Goal: Information Seeking & Learning: Learn about a topic

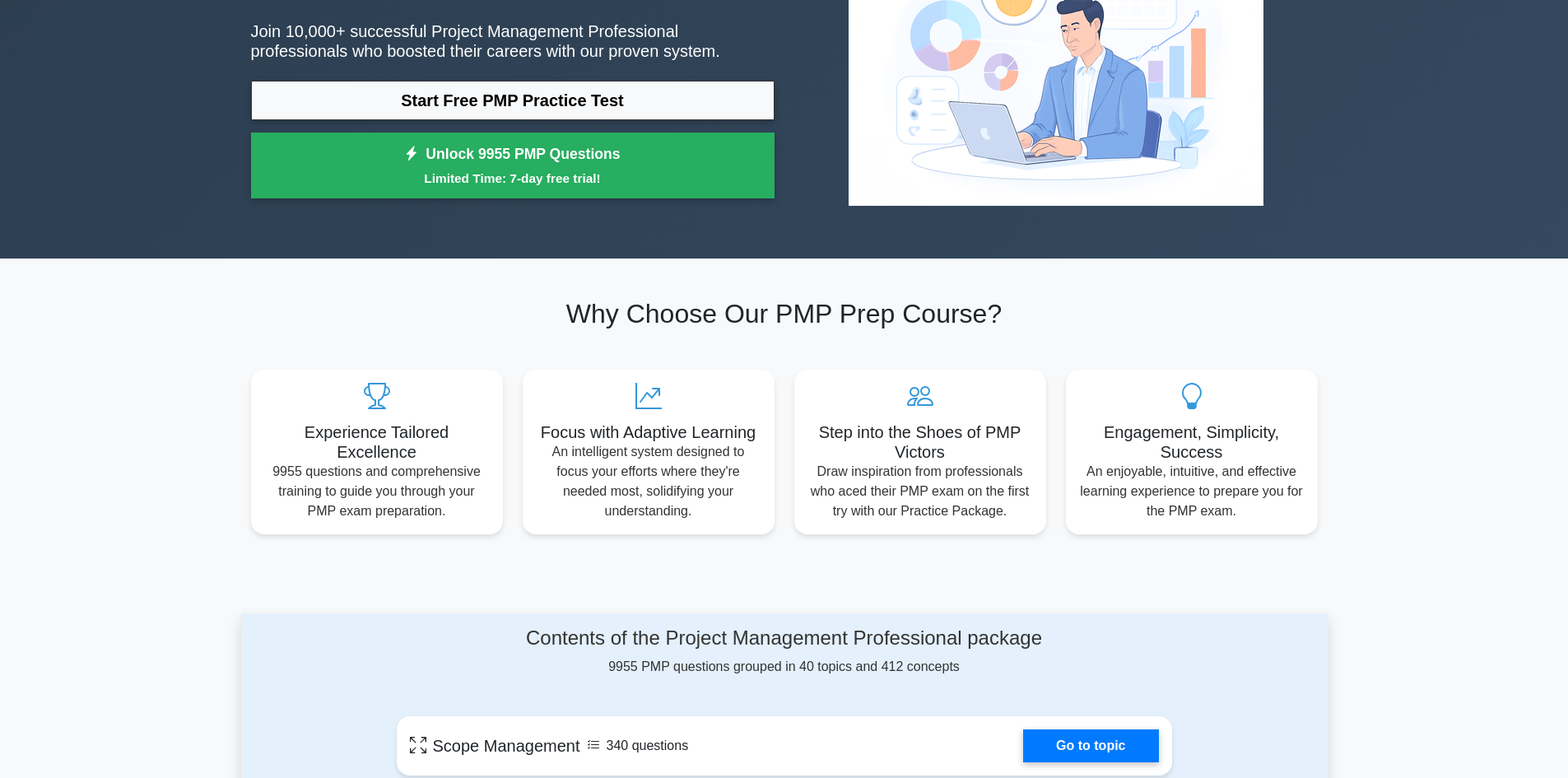
scroll to position [659, 0]
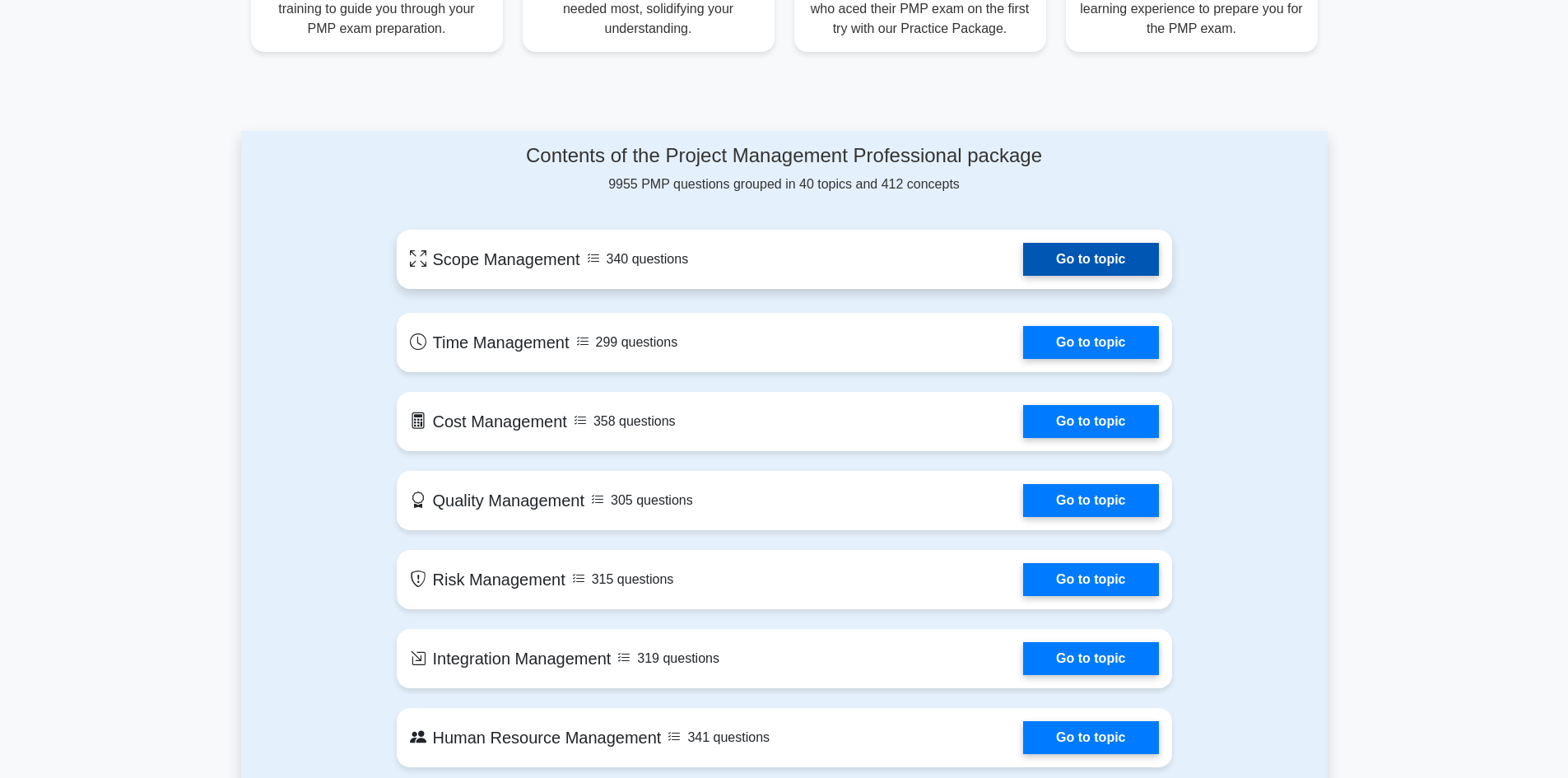
click at [1023, 257] on link "Go to topic" at bounding box center [1090, 259] width 135 height 33
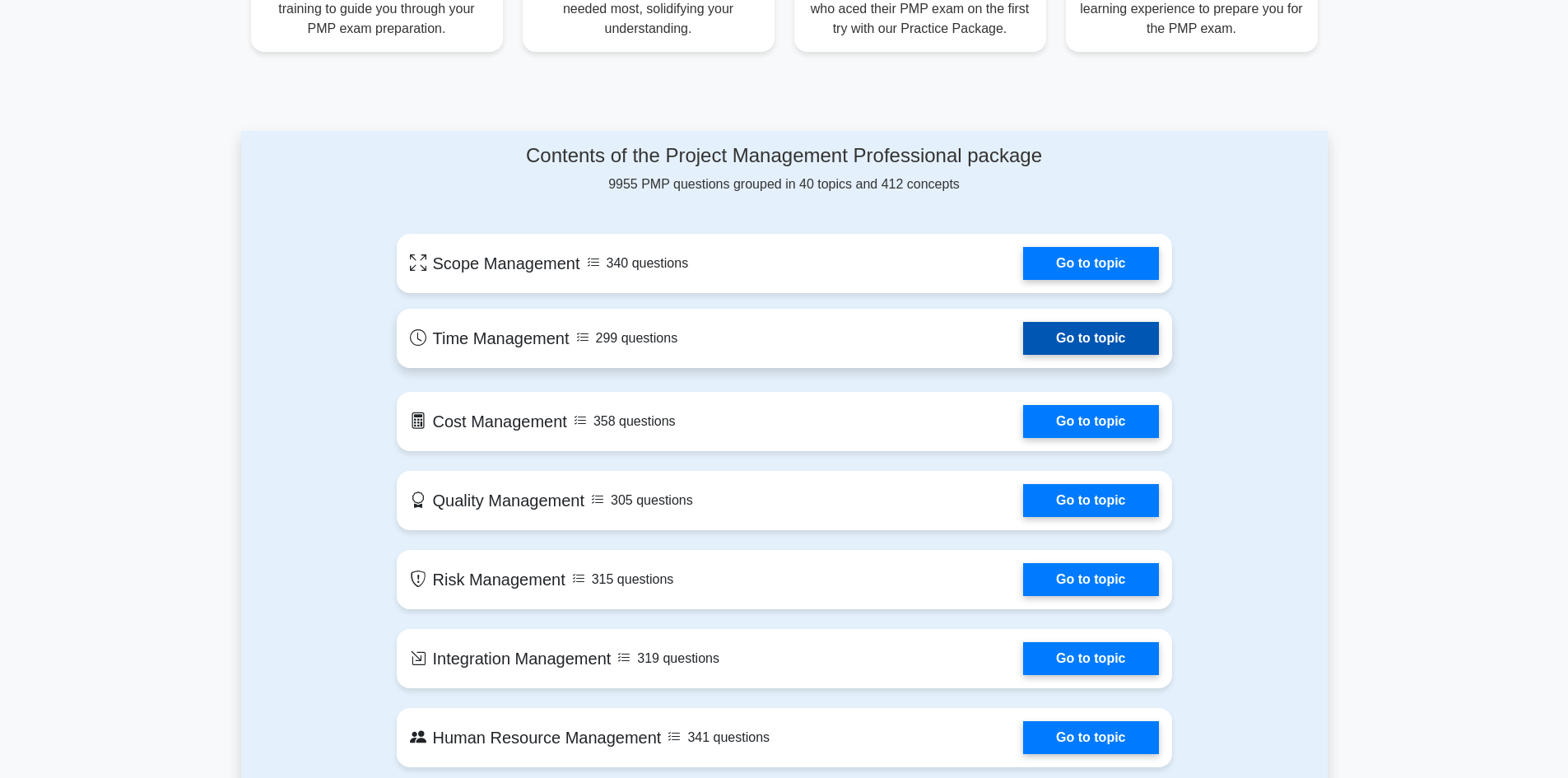
click at [1023, 336] on link "Go to topic" at bounding box center [1090, 338] width 135 height 33
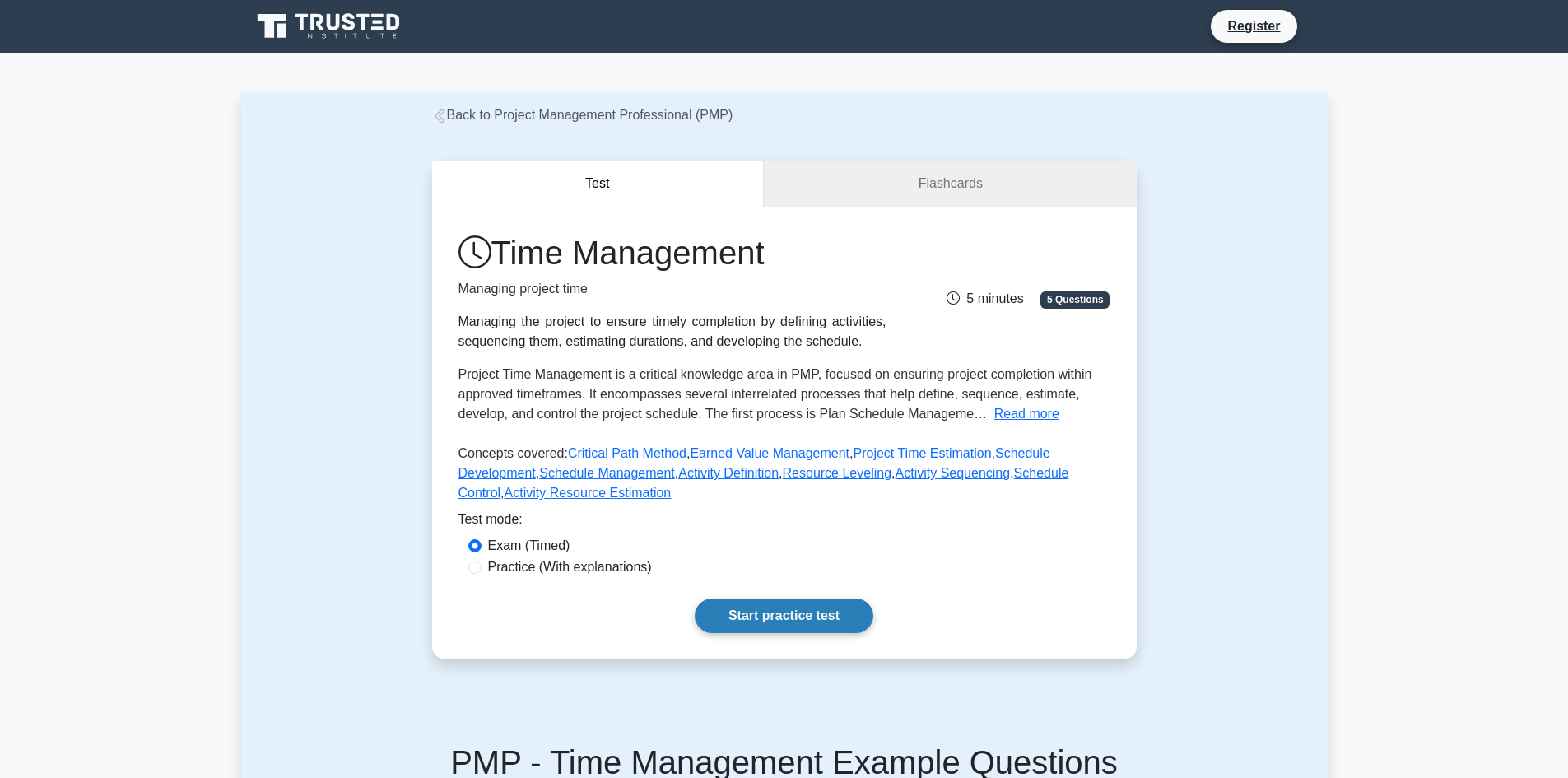
click at [764, 628] on link "Start practice test" at bounding box center [784, 616] width 179 height 35
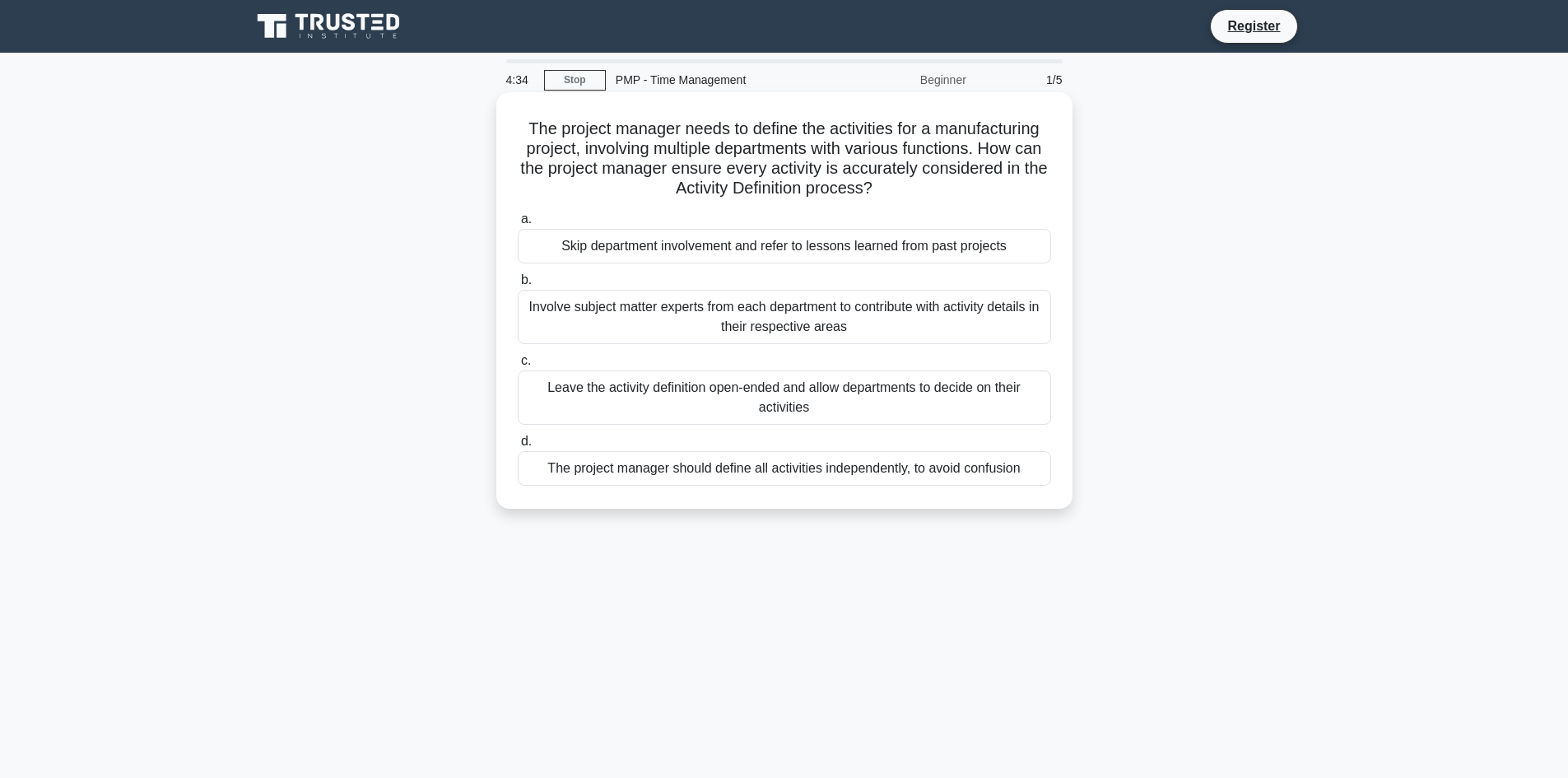
click at [693, 323] on div "Involve subject matter experts from each department to contribute with activity…" at bounding box center [785, 317] width 533 height 55
click at [518, 286] on input "b. Involve subject matter experts from each department to contribute with activ…" at bounding box center [518, 280] width 0 height 11
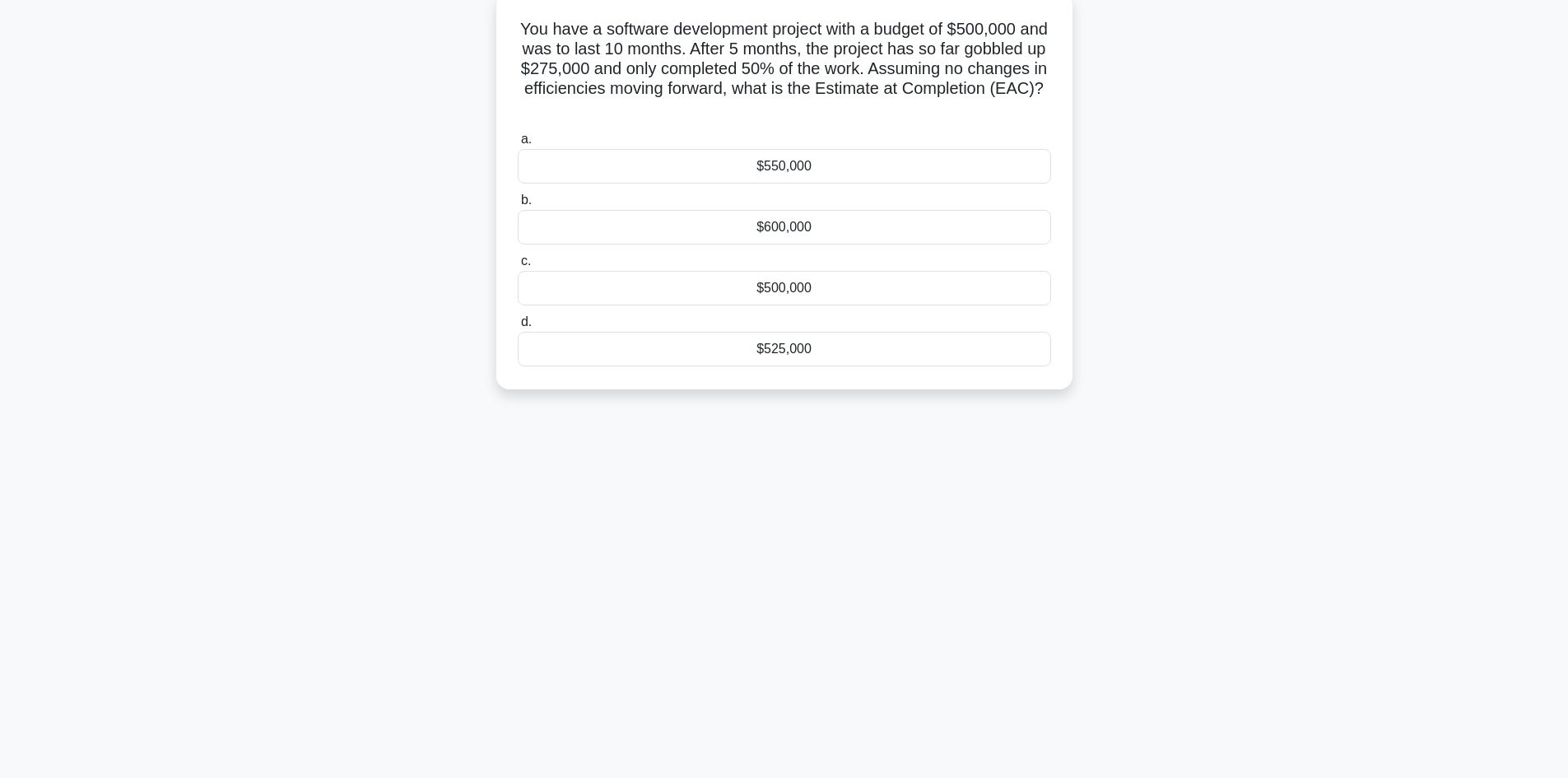
scroll to position [111, 0]
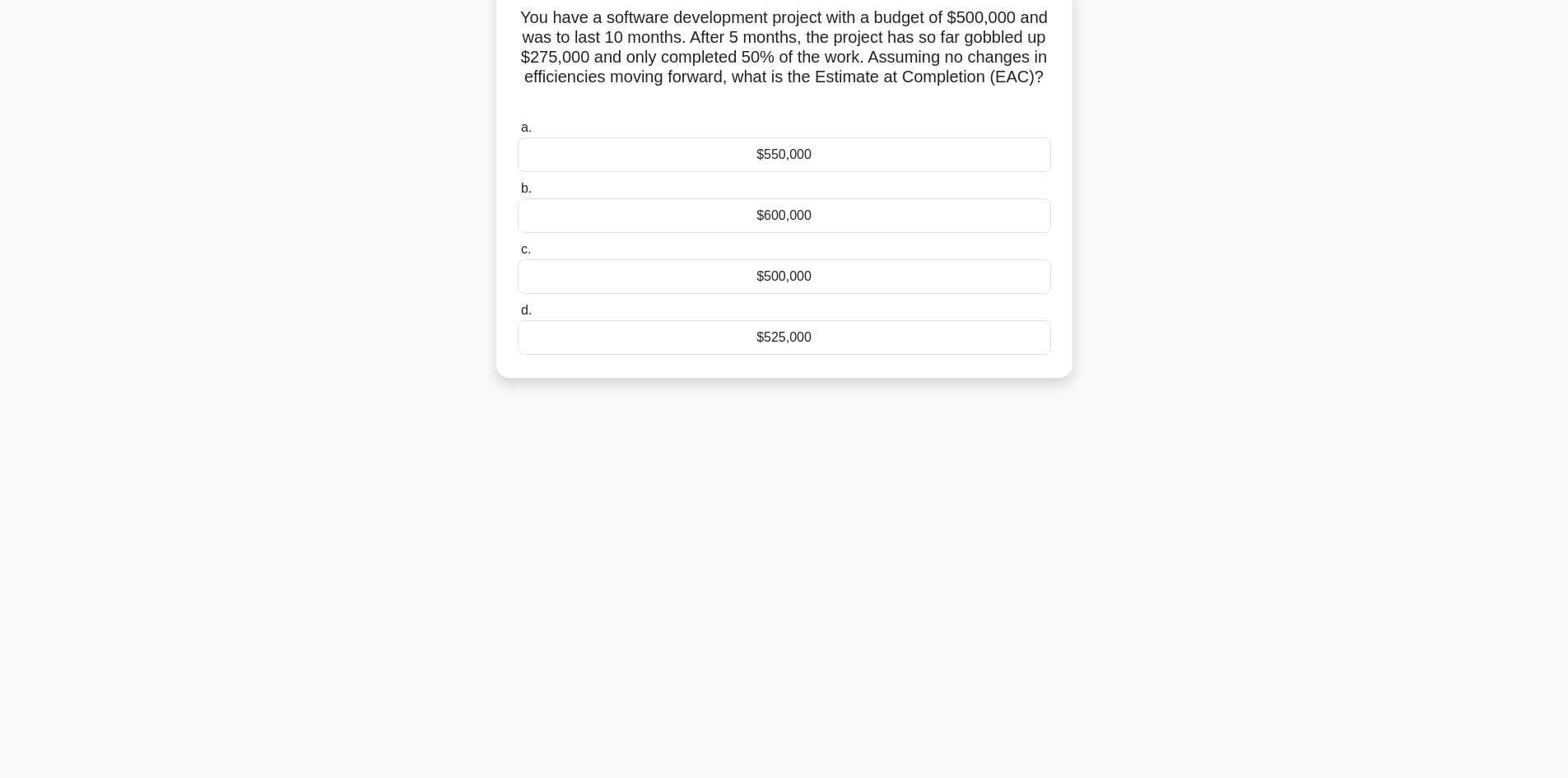
click at [806, 151] on div "$550,000" at bounding box center [785, 155] width 533 height 35
click at [518, 133] on input "a. $550,000" at bounding box center [518, 128] width 0 height 11
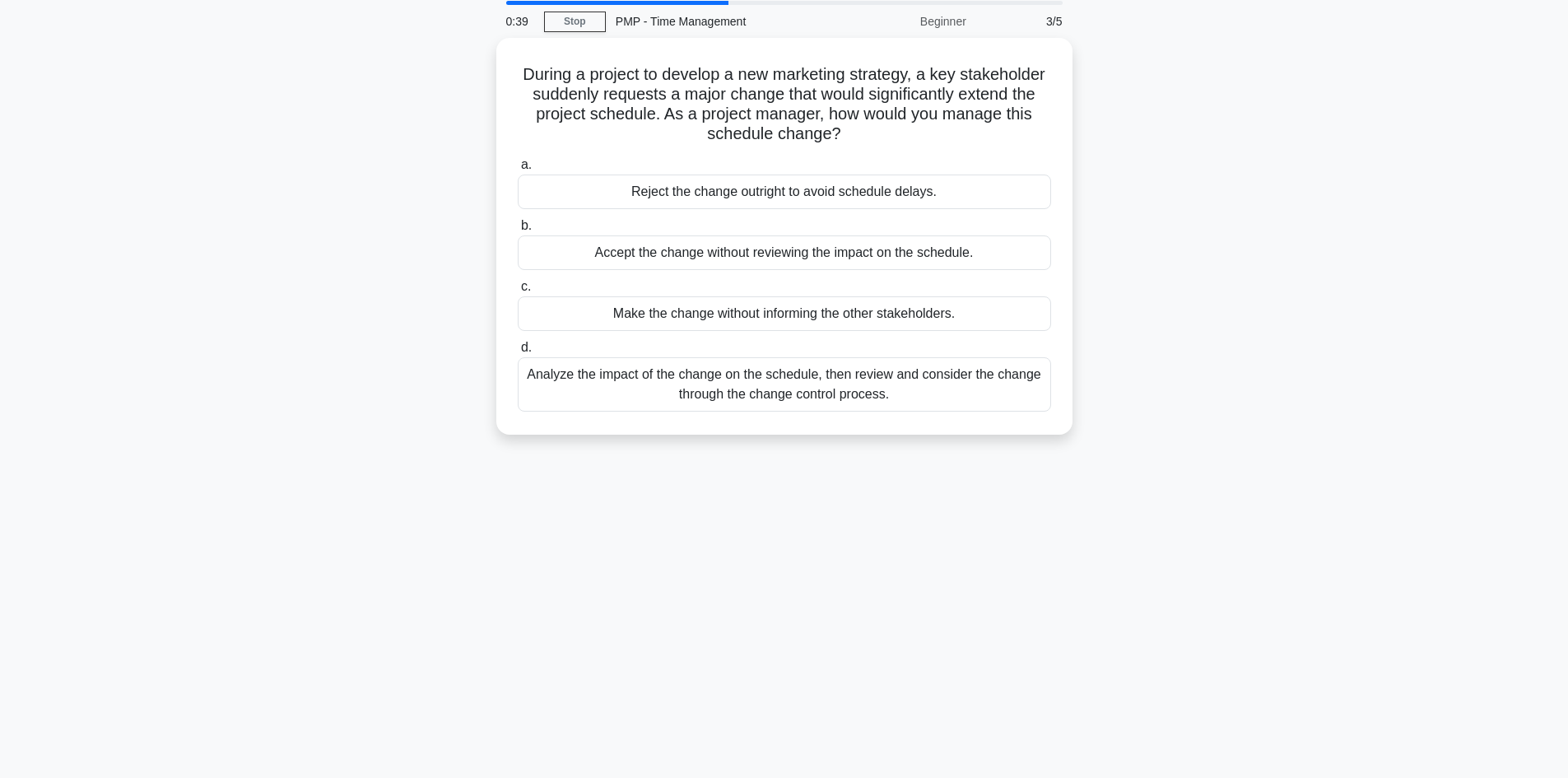
scroll to position [29, 0]
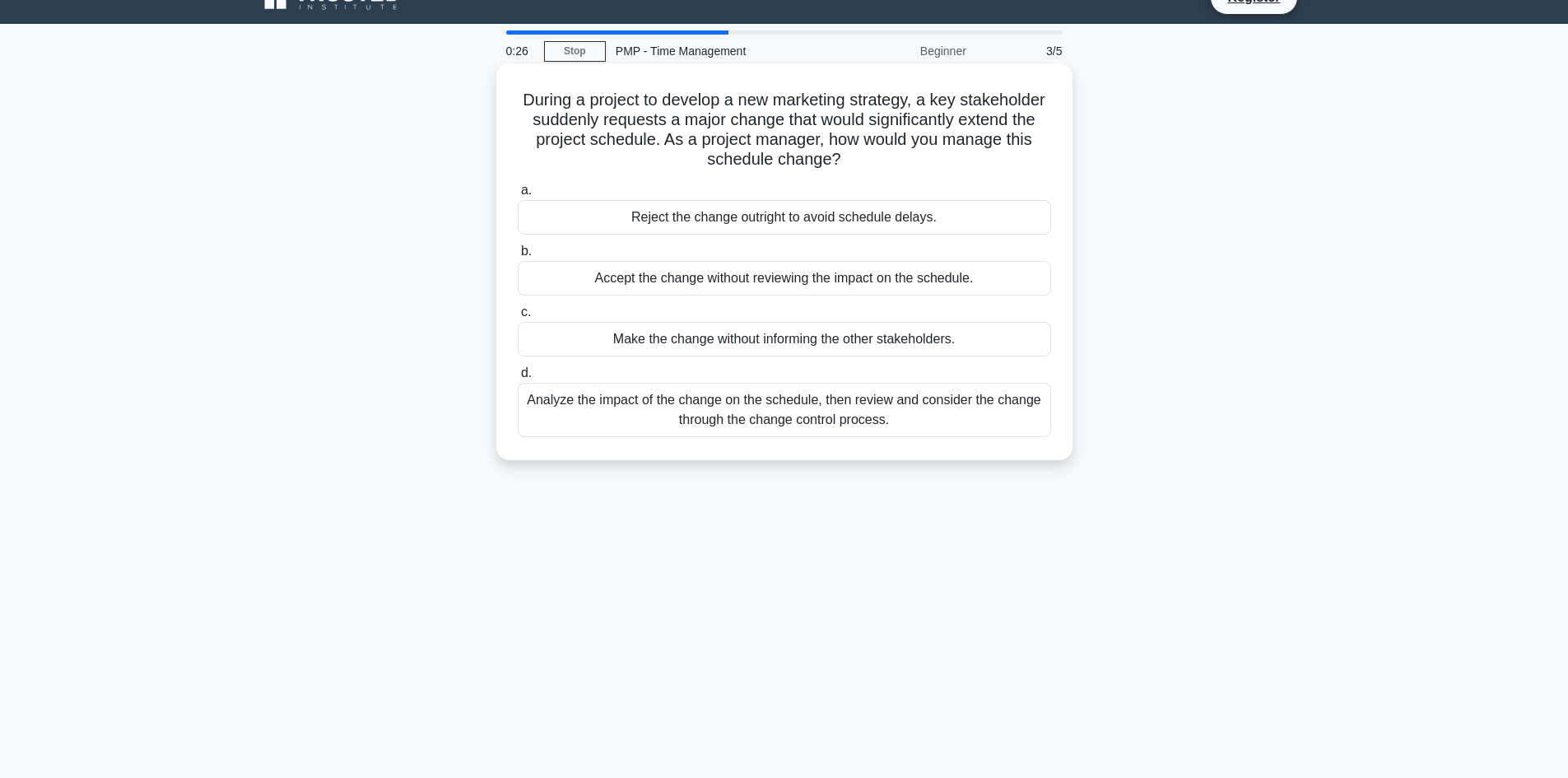
click at [977, 415] on div "Analyze the impact of the change on the schedule, then review and consider the …" at bounding box center [785, 410] width 533 height 55
click at [518, 379] on input "d. Analyze the impact of the change on the schedule, then review and consider t…" at bounding box center [518, 373] width 0 height 11
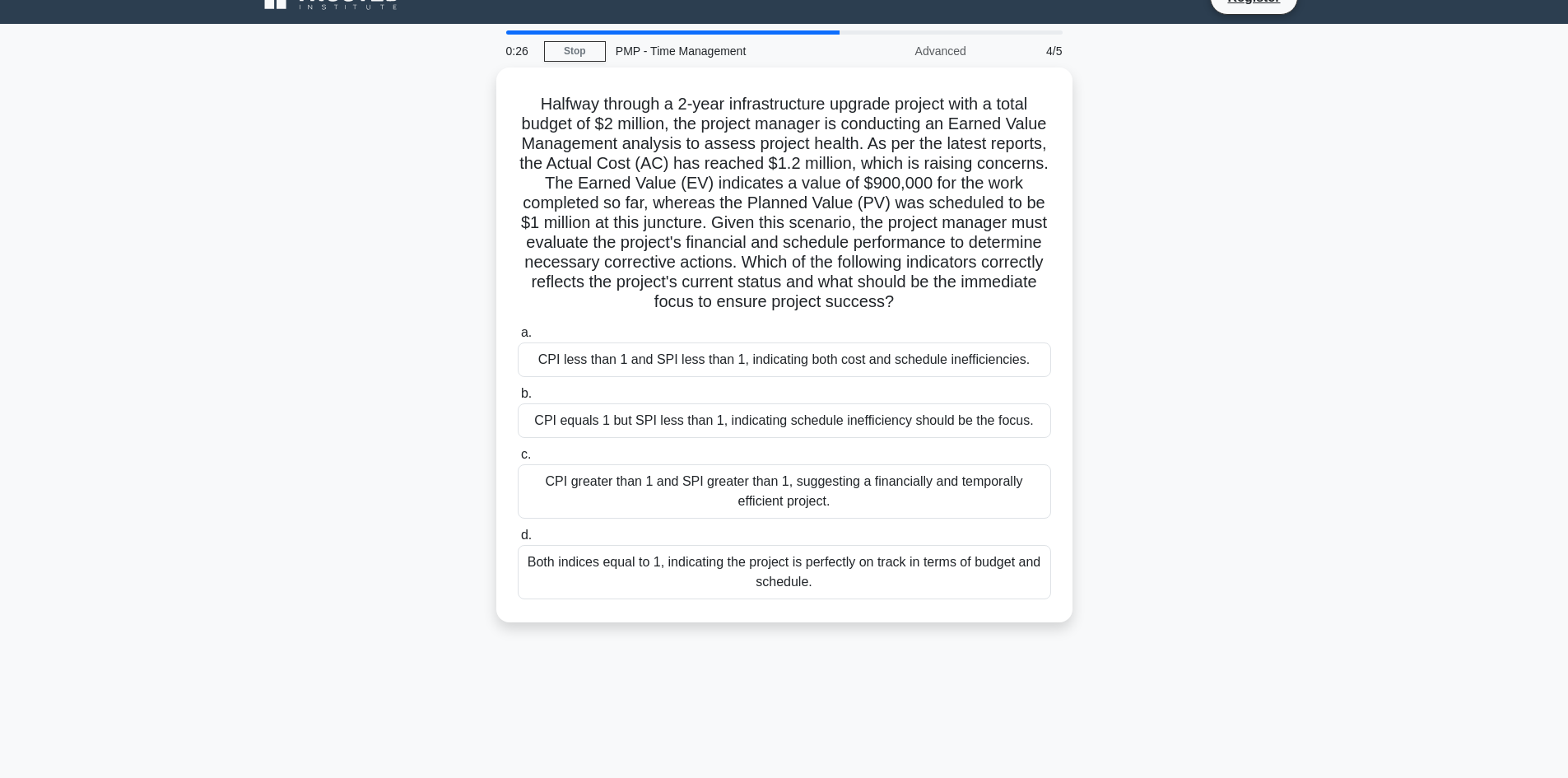
scroll to position [0, 0]
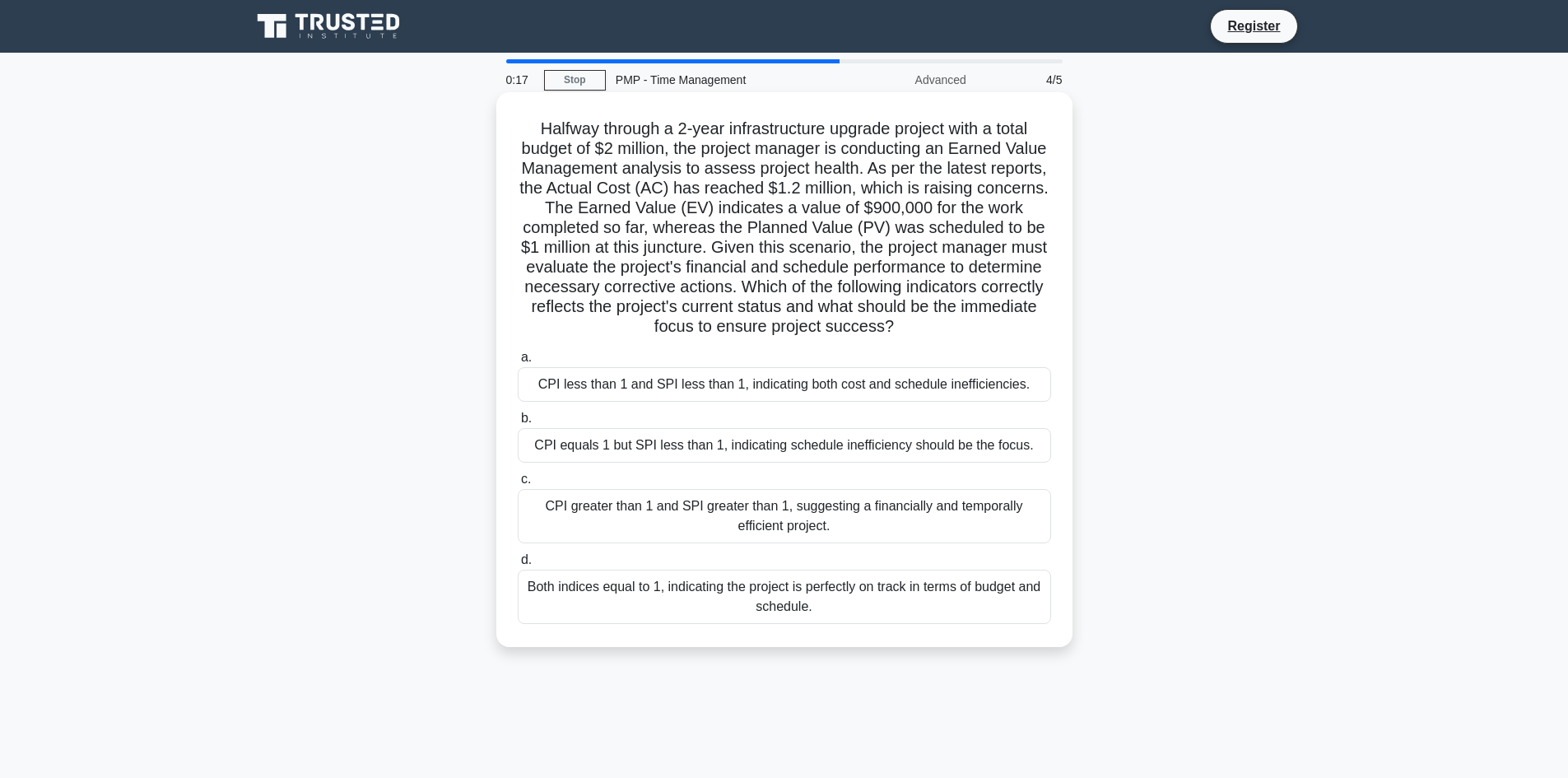
click at [816, 509] on div "CPI greater than 1 and SPI greater than 1, suggesting a financially and tempora…" at bounding box center [785, 516] width 533 height 55
click at [518, 485] on input "c. CPI greater than 1 and SPI greater than 1, suggesting a financially and temp…" at bounding box center [518, 480] width 0 height 11
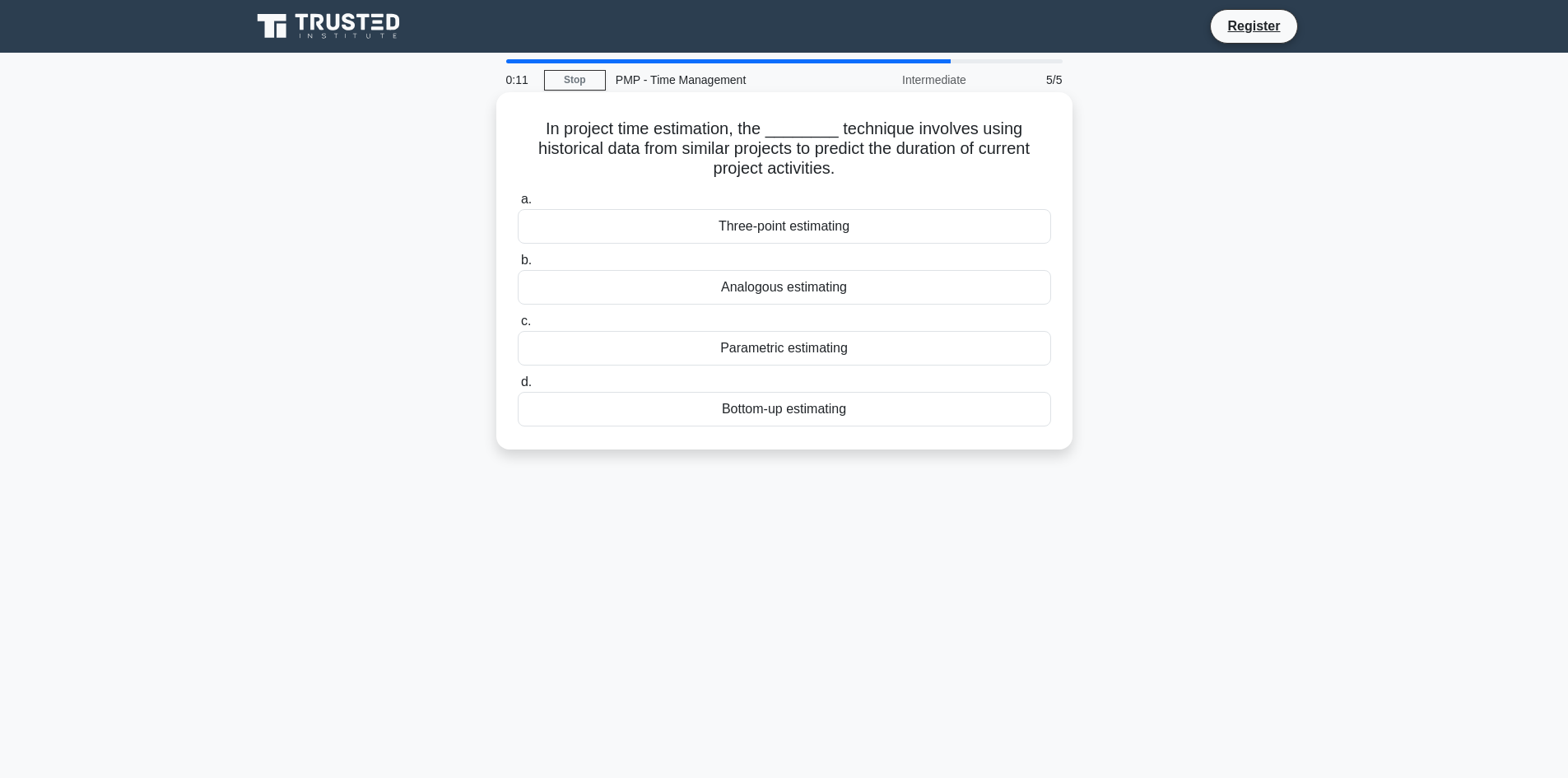
click at [966, 292] on div "Analogous estimating" at bounding box center [785, 287] width 533 height 35
click at [518, 266] on input "b. Analogous estimating" at bounding box center [518, 261] width 0 height 11
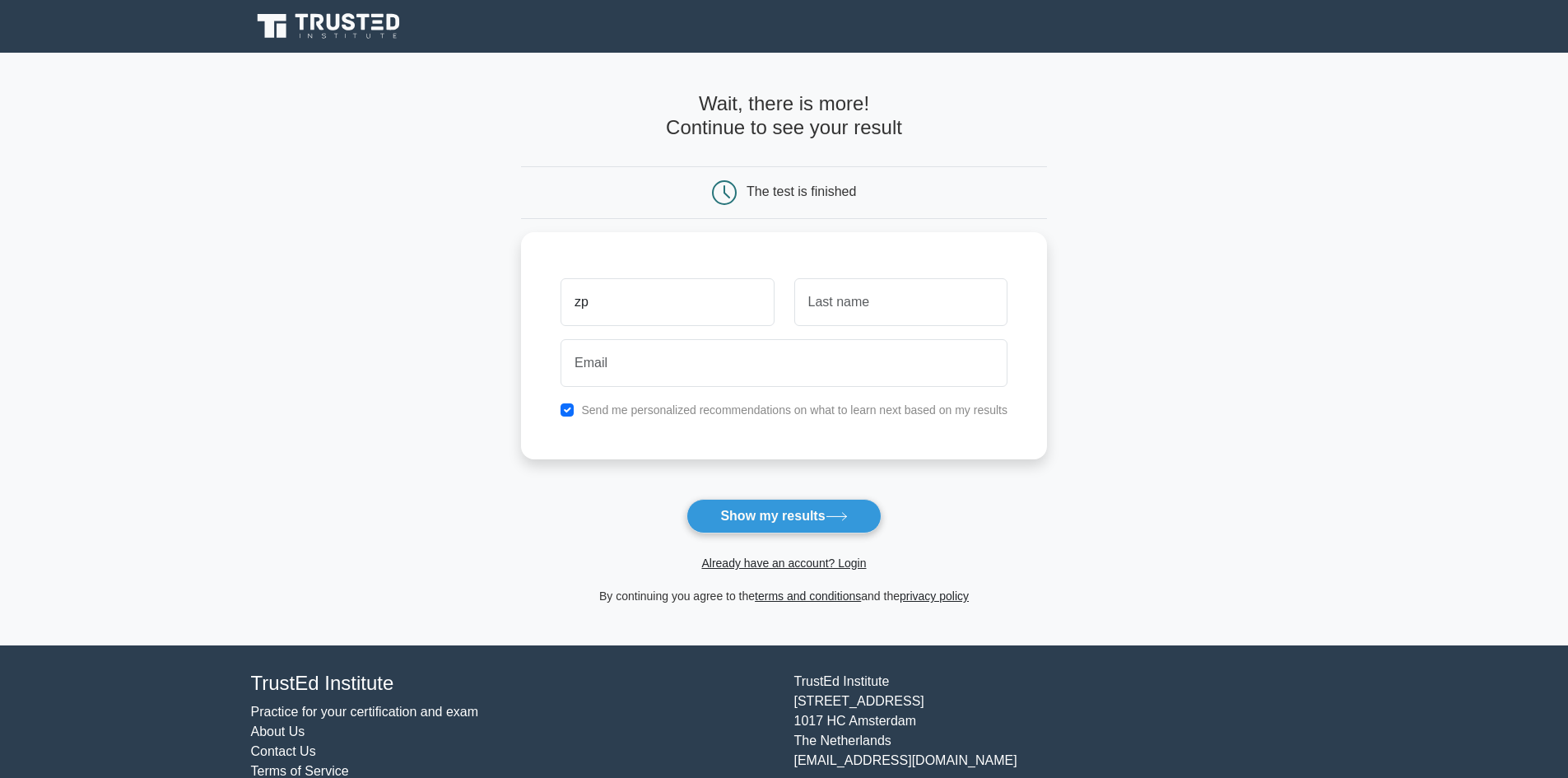
type input "zp"
type input "ap"
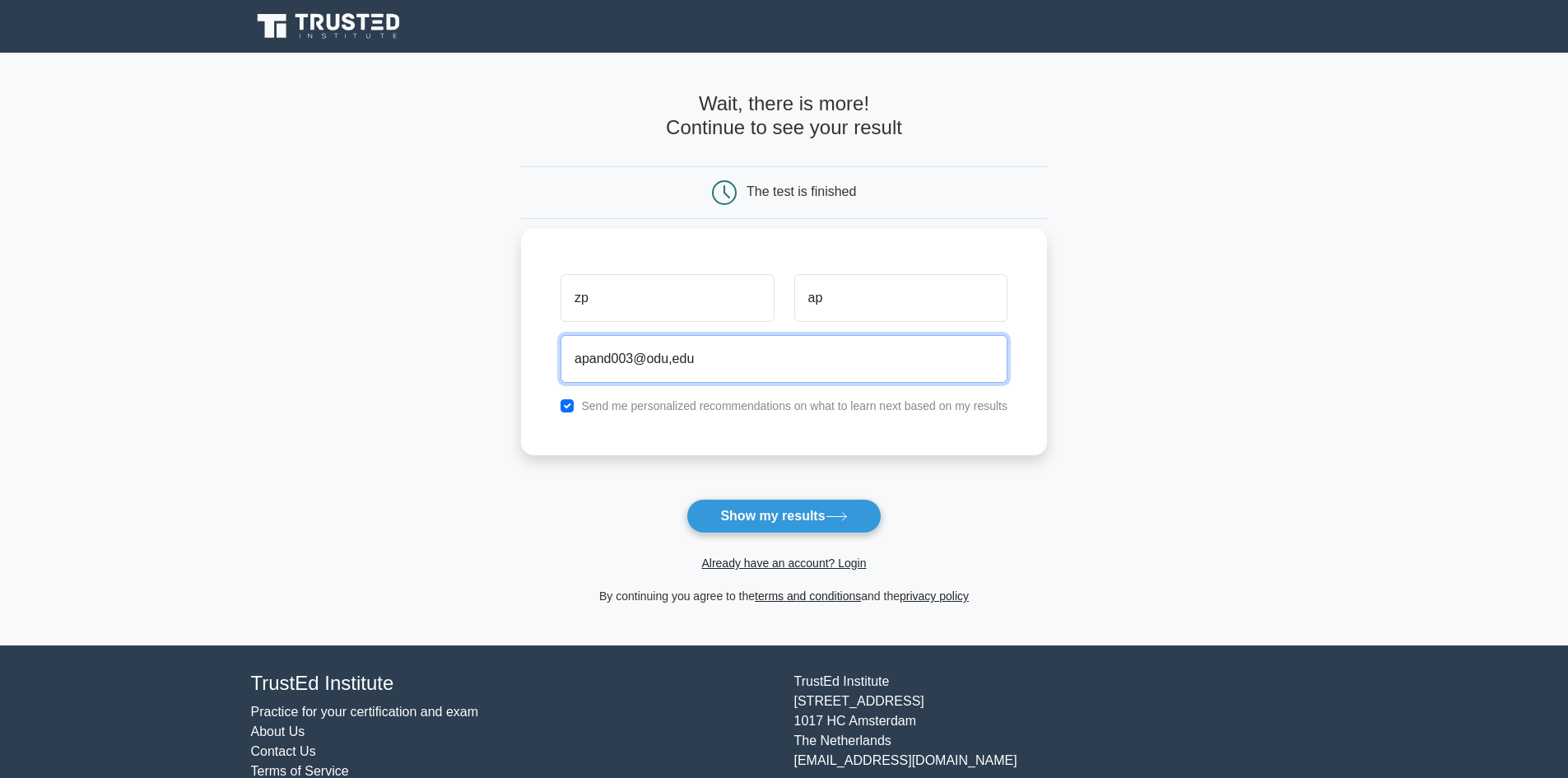
type input "apand003@odu,edu"
click at [883, 406] on label "Send me personalized recommendations on what to learn next based on my results" at bounding box center [794, 406] width 426 height 13
click at [565, 400] on input "checkbox" at bounding box center [567, 406] width 13 height 13
checkbox input "false"
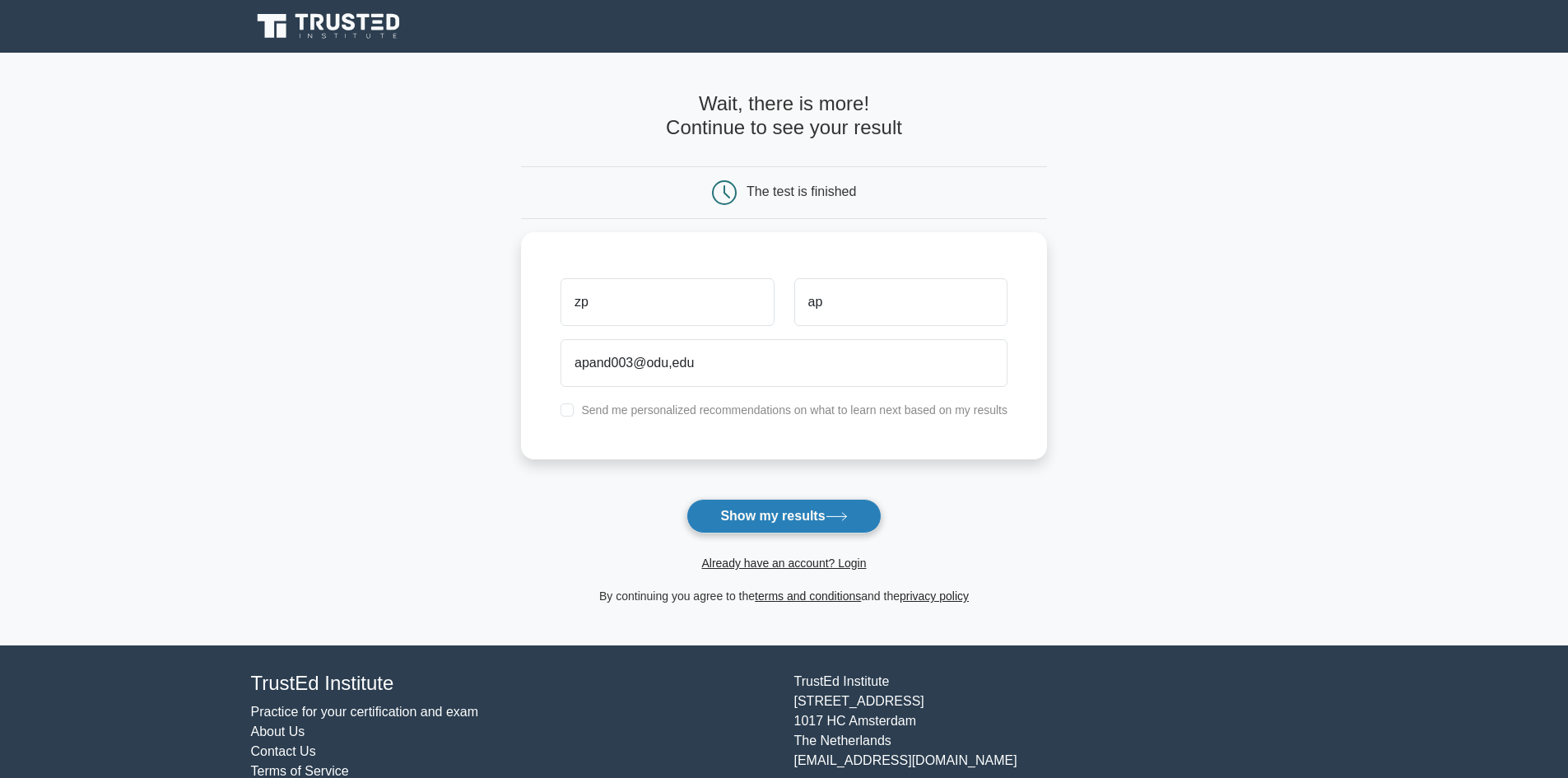
click at [754, 517] on button "Show my results" at bounding box center [783, 516] width 194 height 35
type input "apand003@odu.edu"
click at [769, 508] on button "Show my results" at bounding box center [783, 516] width 194 height 35
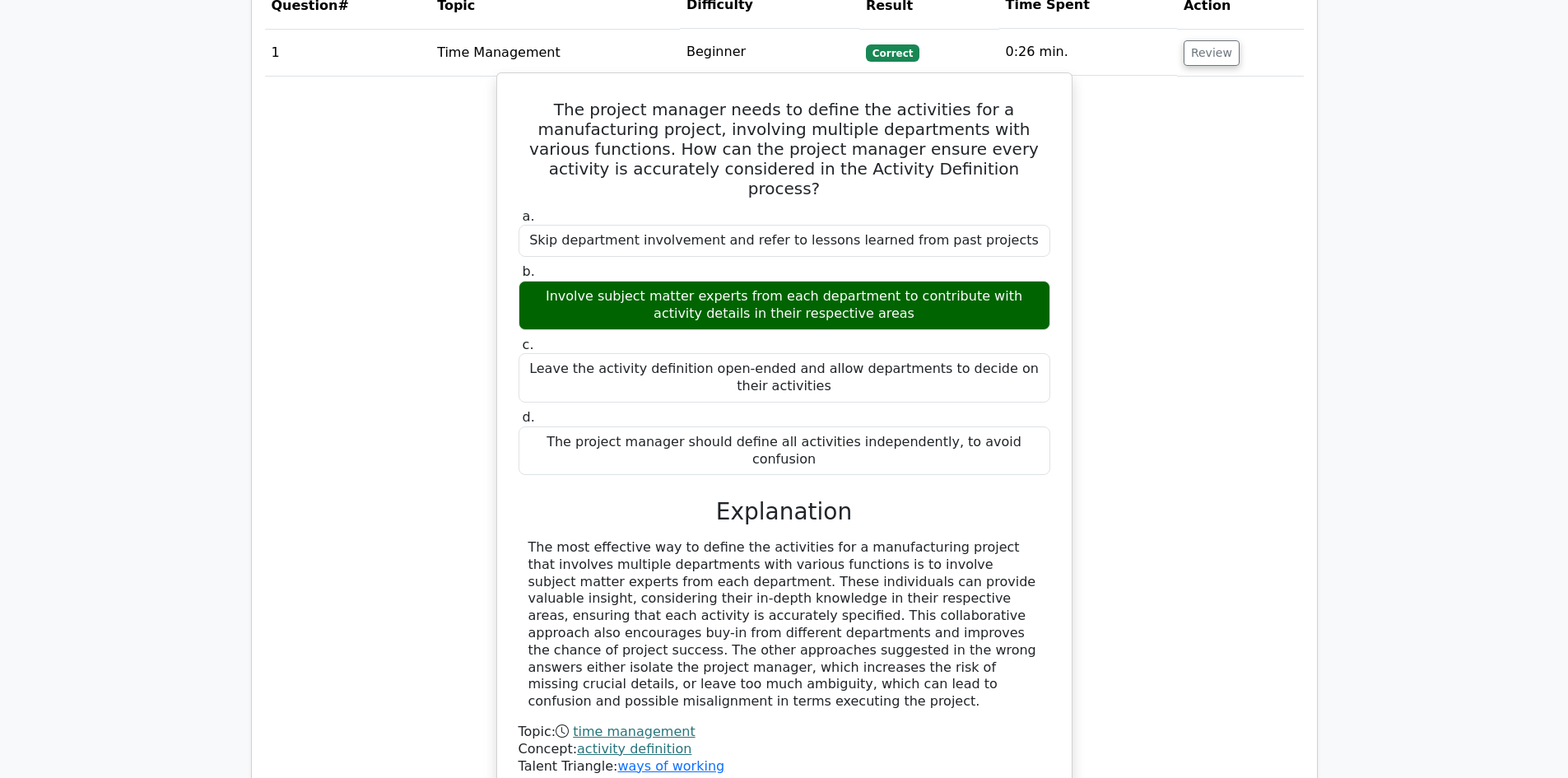
scroll to position [1483, 0]
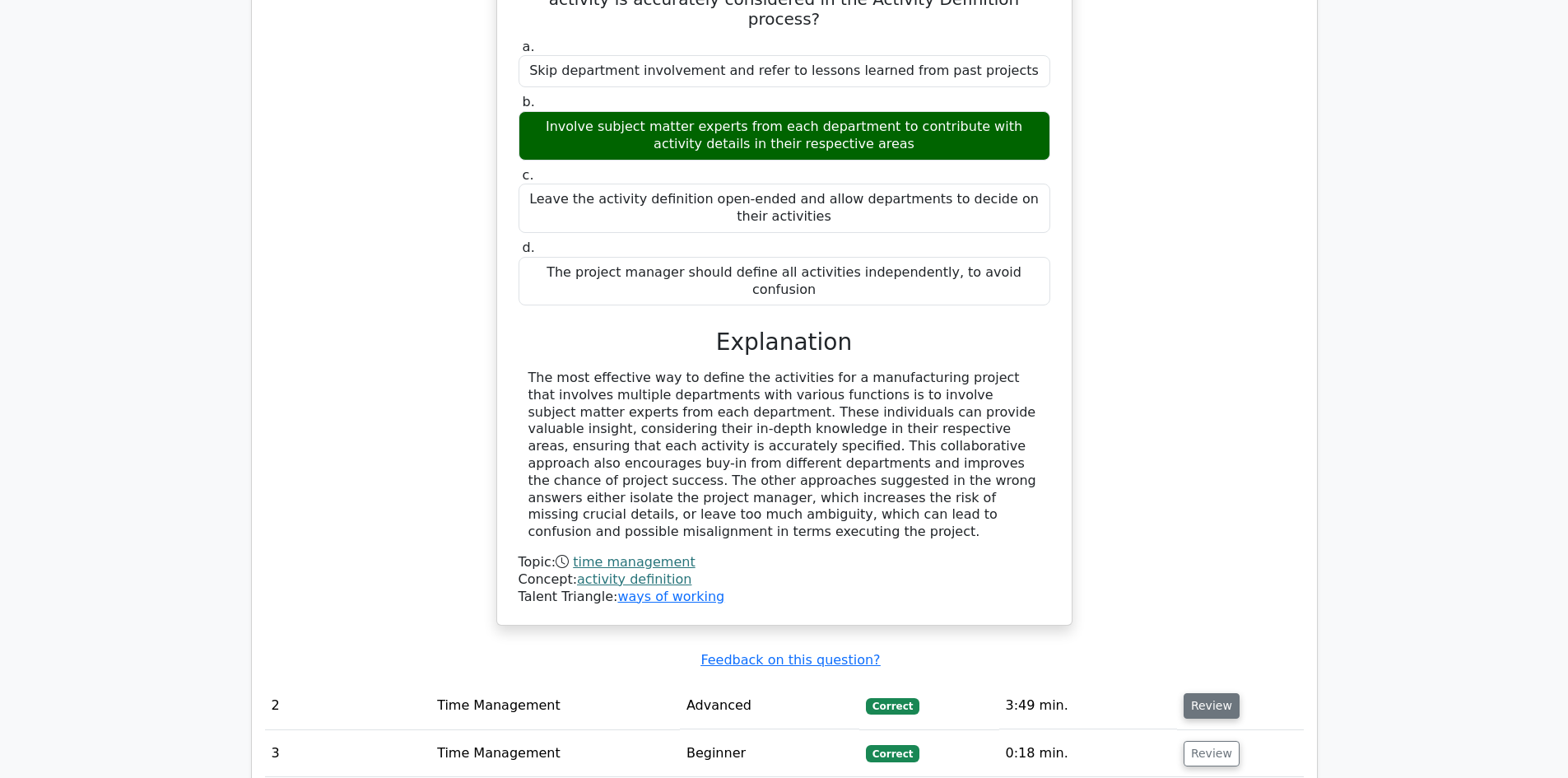
click at [1197, 693] on button "Review" at bounding box center [1212, 705] width 56 height 26
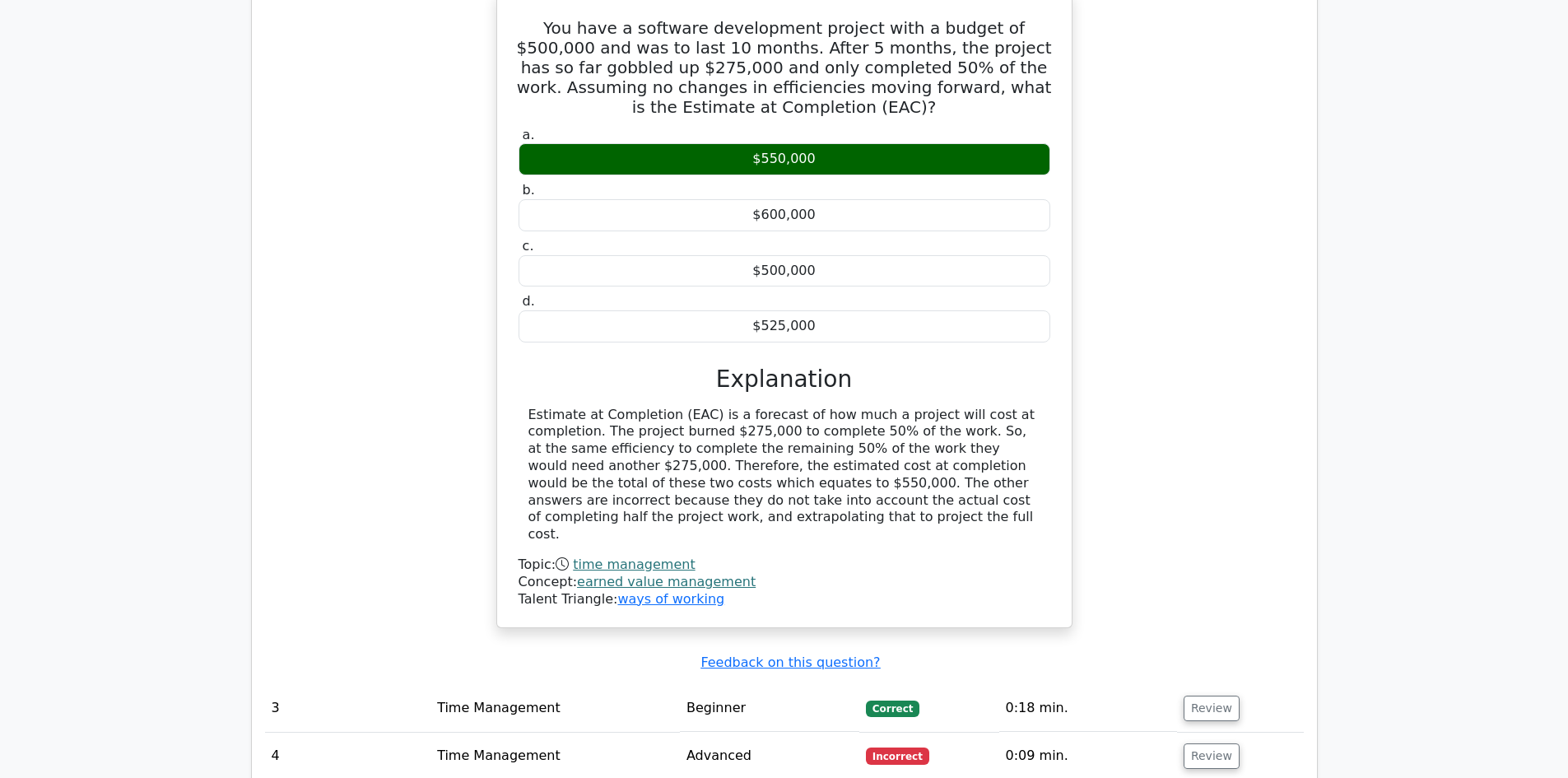
scroll to position [2223, 0]
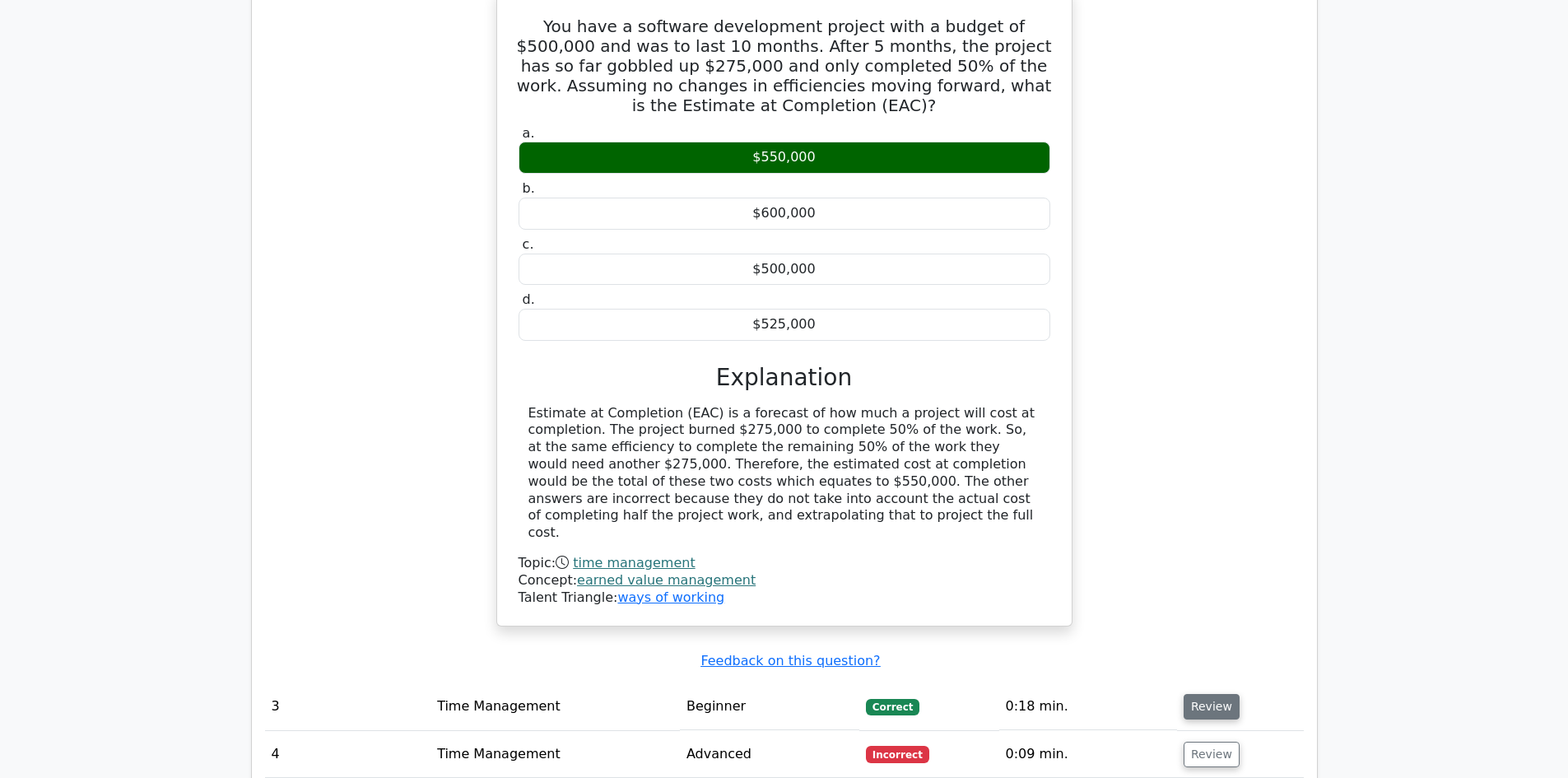
click at [1211, 694] on button "Review" at bounding box center [1212, 706] width 56 height 26
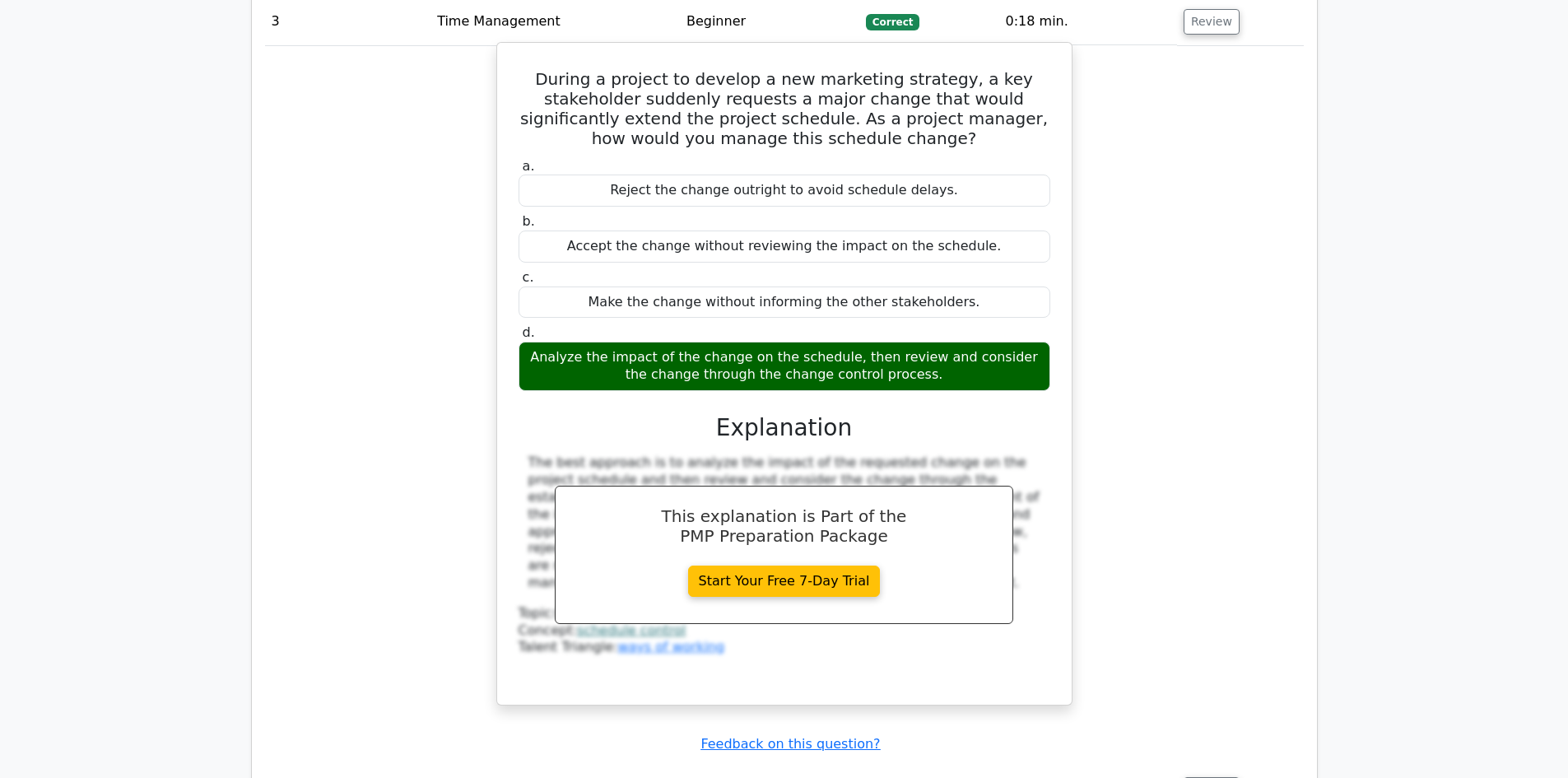
scroll to position [2964, 0]
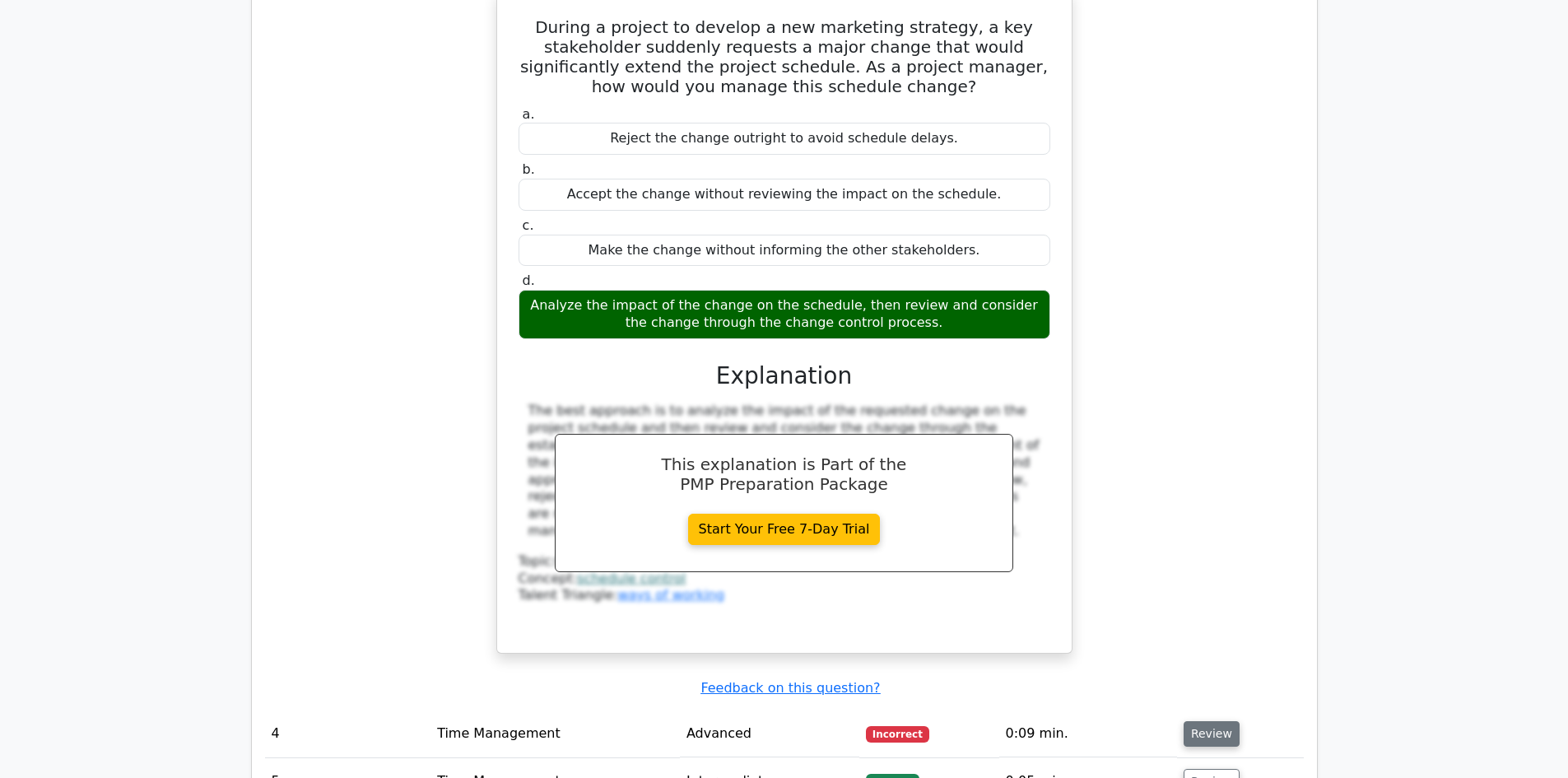
click at [1224, 722] on button "Review" at bounding box center [1212, 734] width 56 height 26
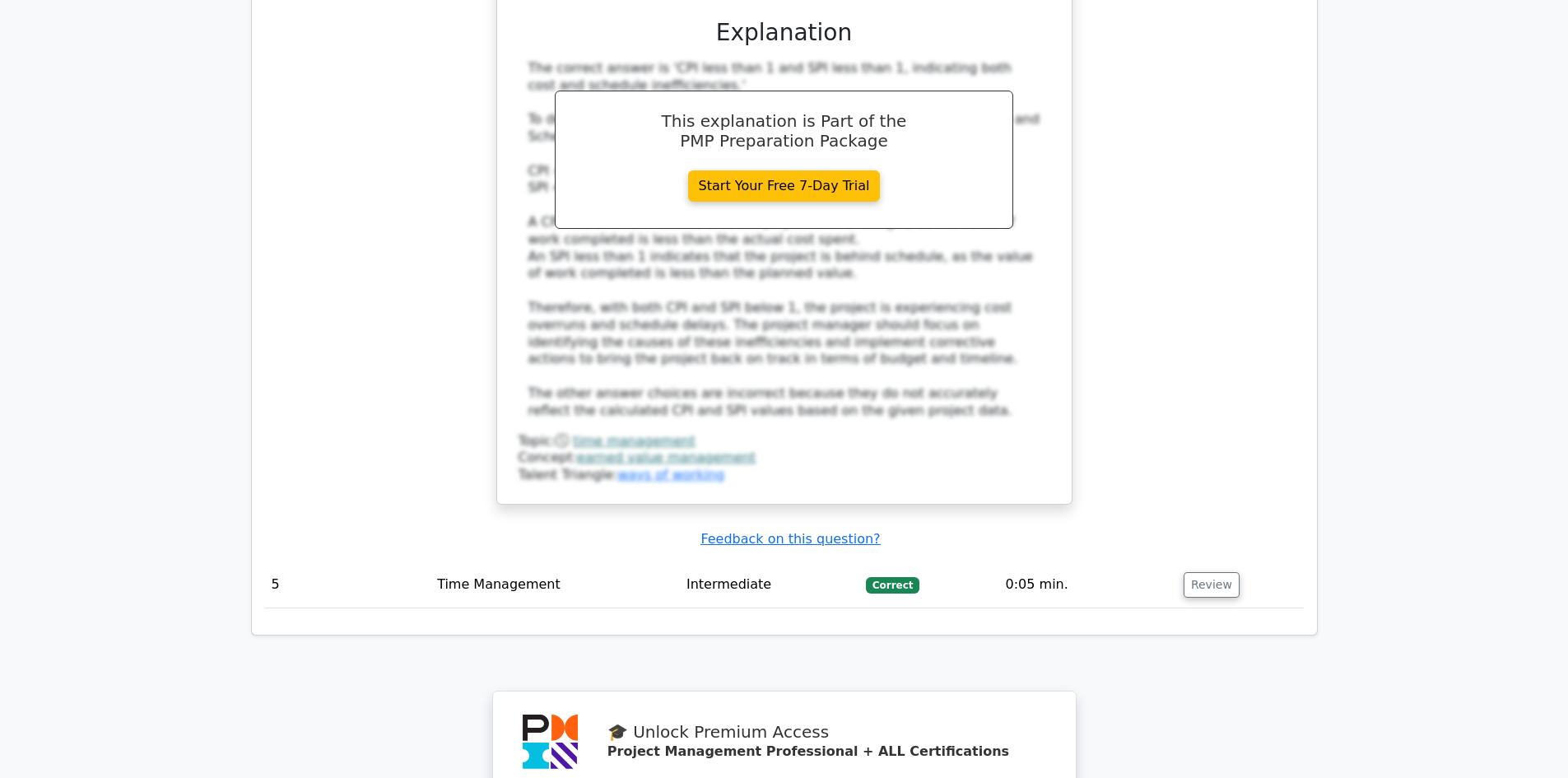
scroll to position [4364, 0]
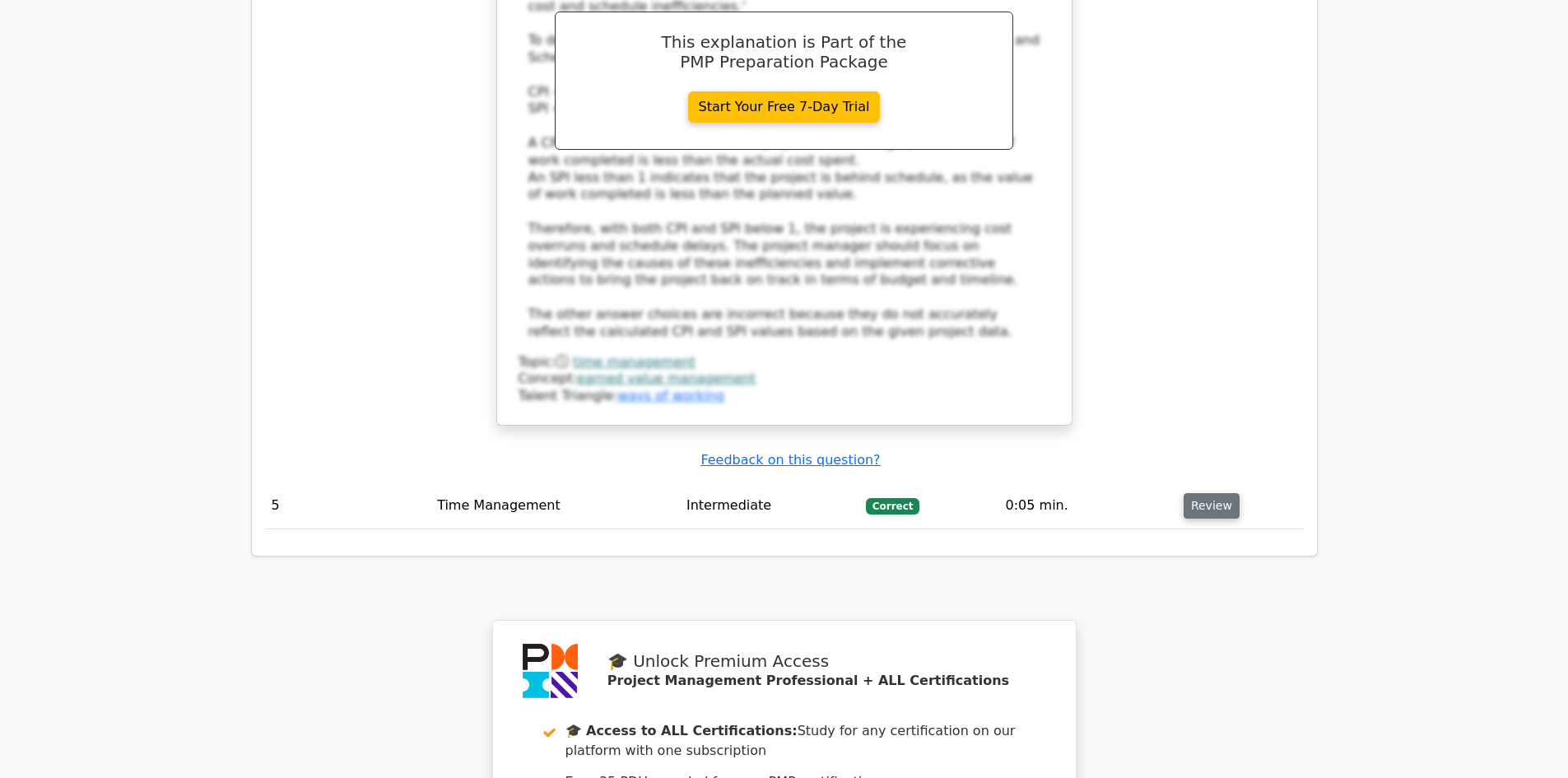
click at [1208, 493] on button "Review" at bounding box center [1212, 506] width 56 height 26
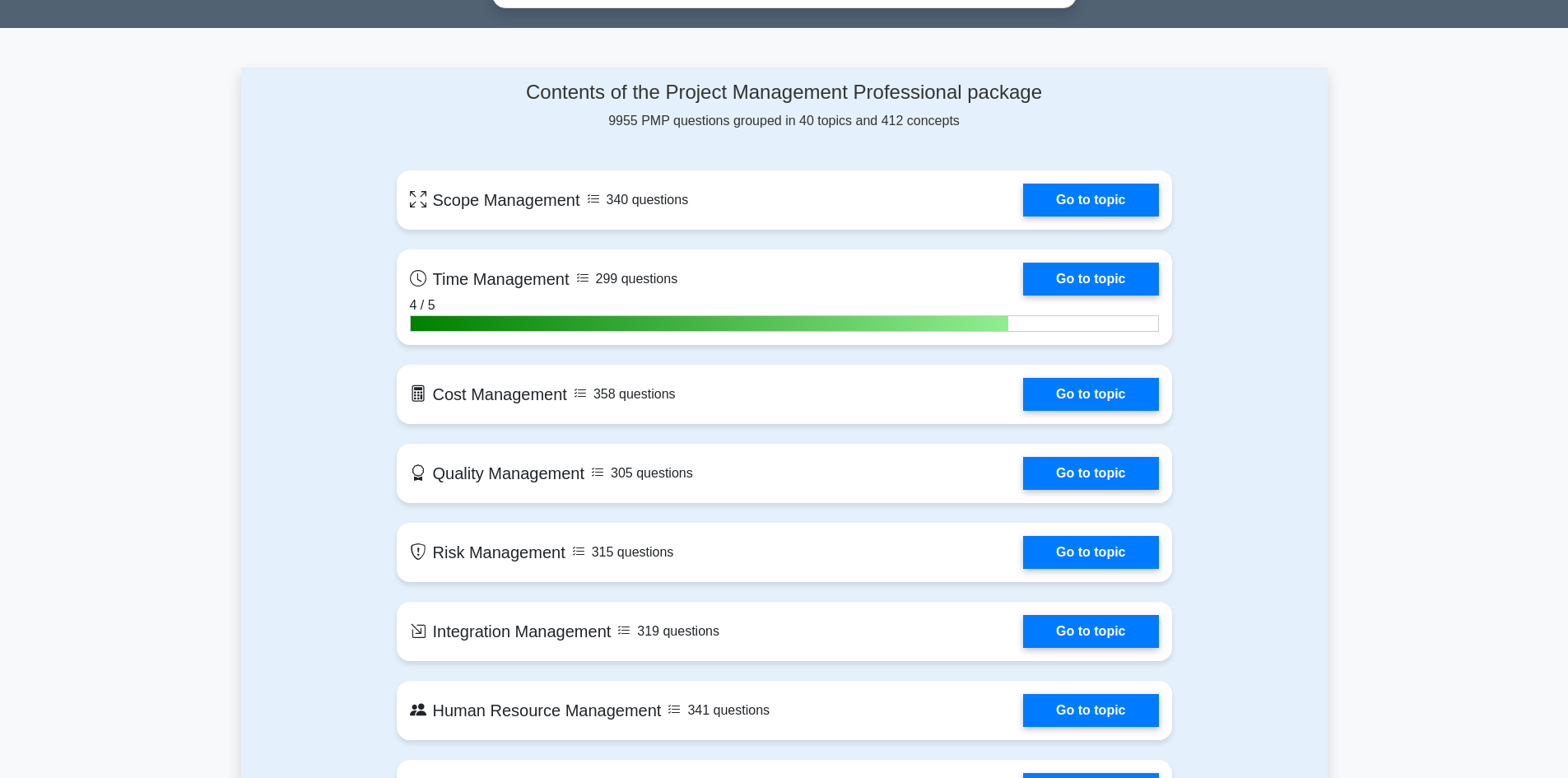
scroll to position [1153, 0]
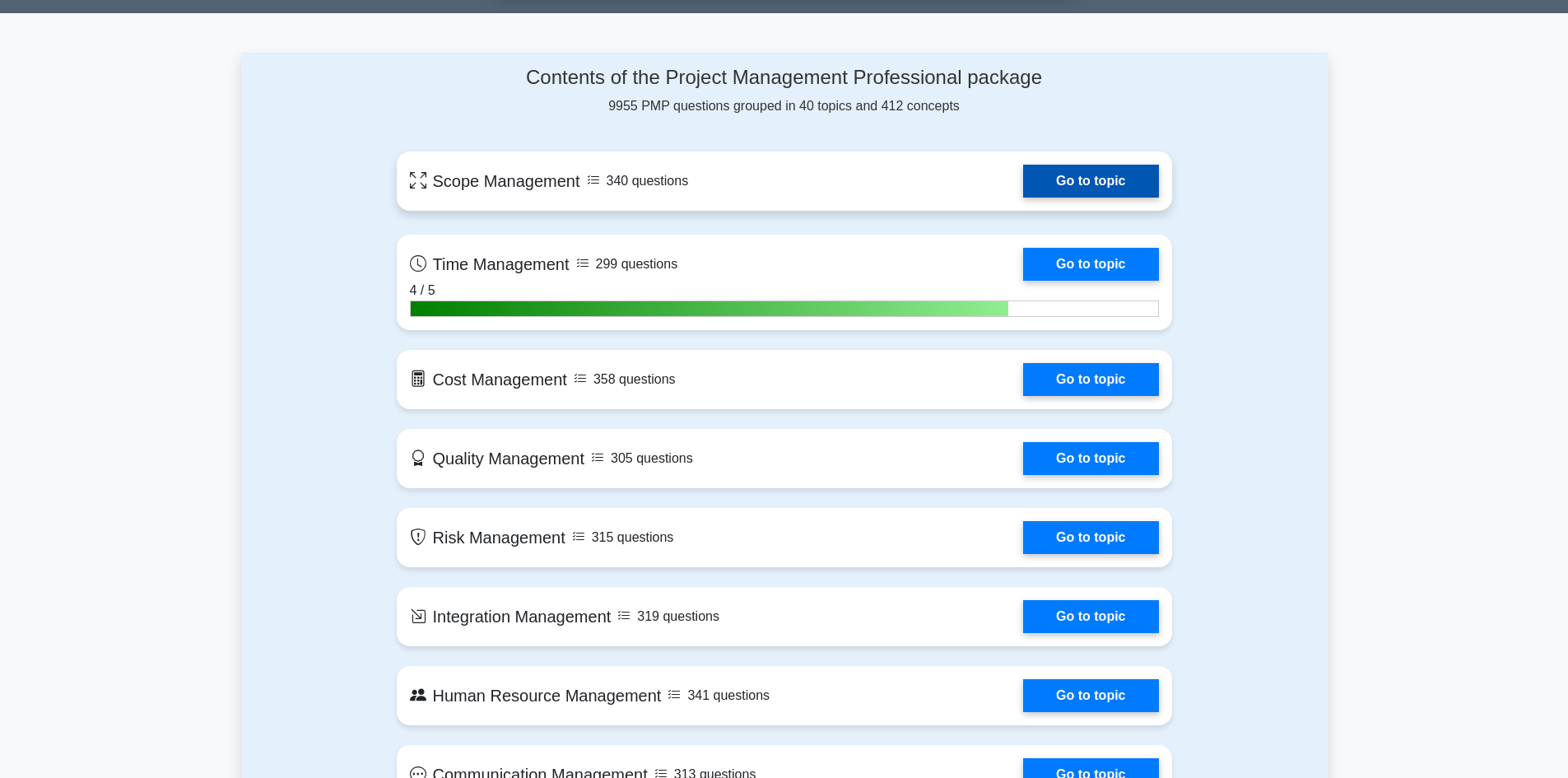
click at [1023, 184] on link "Go to topic" at bounding box center [1090, 181] width 135 height 33
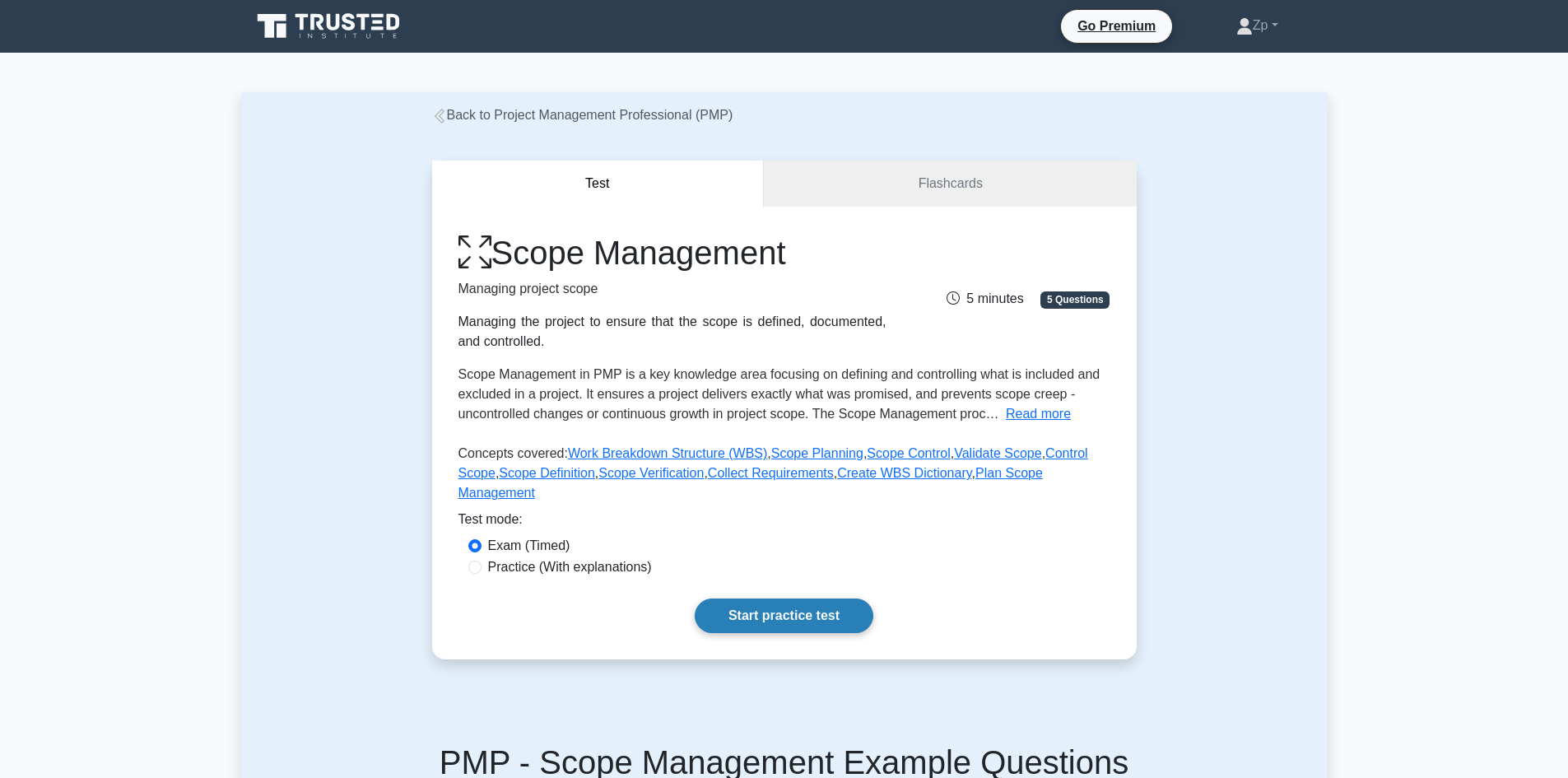
click at [816, 599] on link "Start practice test" at bounding box center [784, 616] width 179 height 35
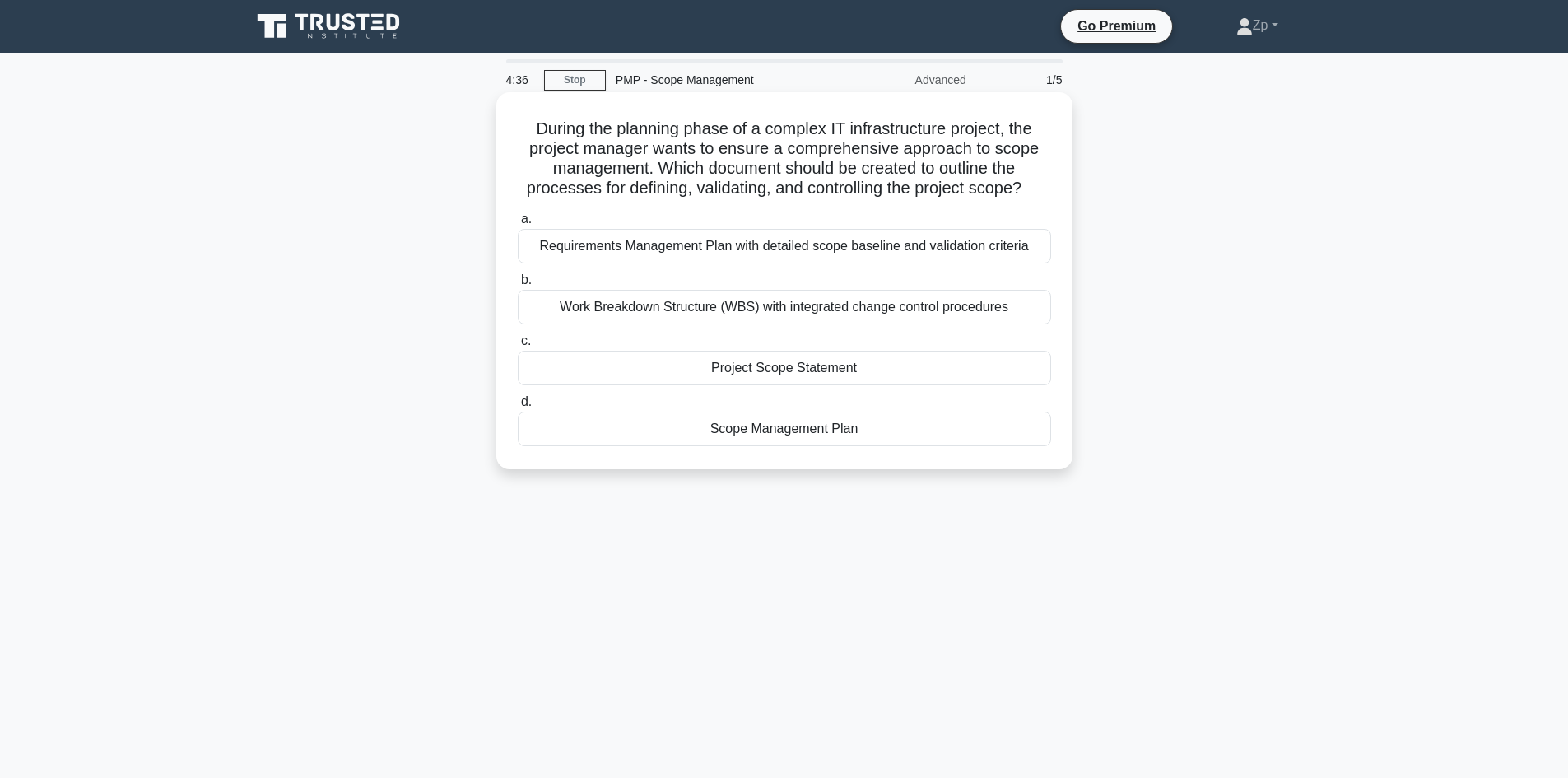
click at [718, 372] on div "Project Scope Statement" at bounding box center [785, 368] width 533 height 35
click at [518, 346] on input "c. Project Scope Statement" at bounding box center [518, 341] width 0 height 11
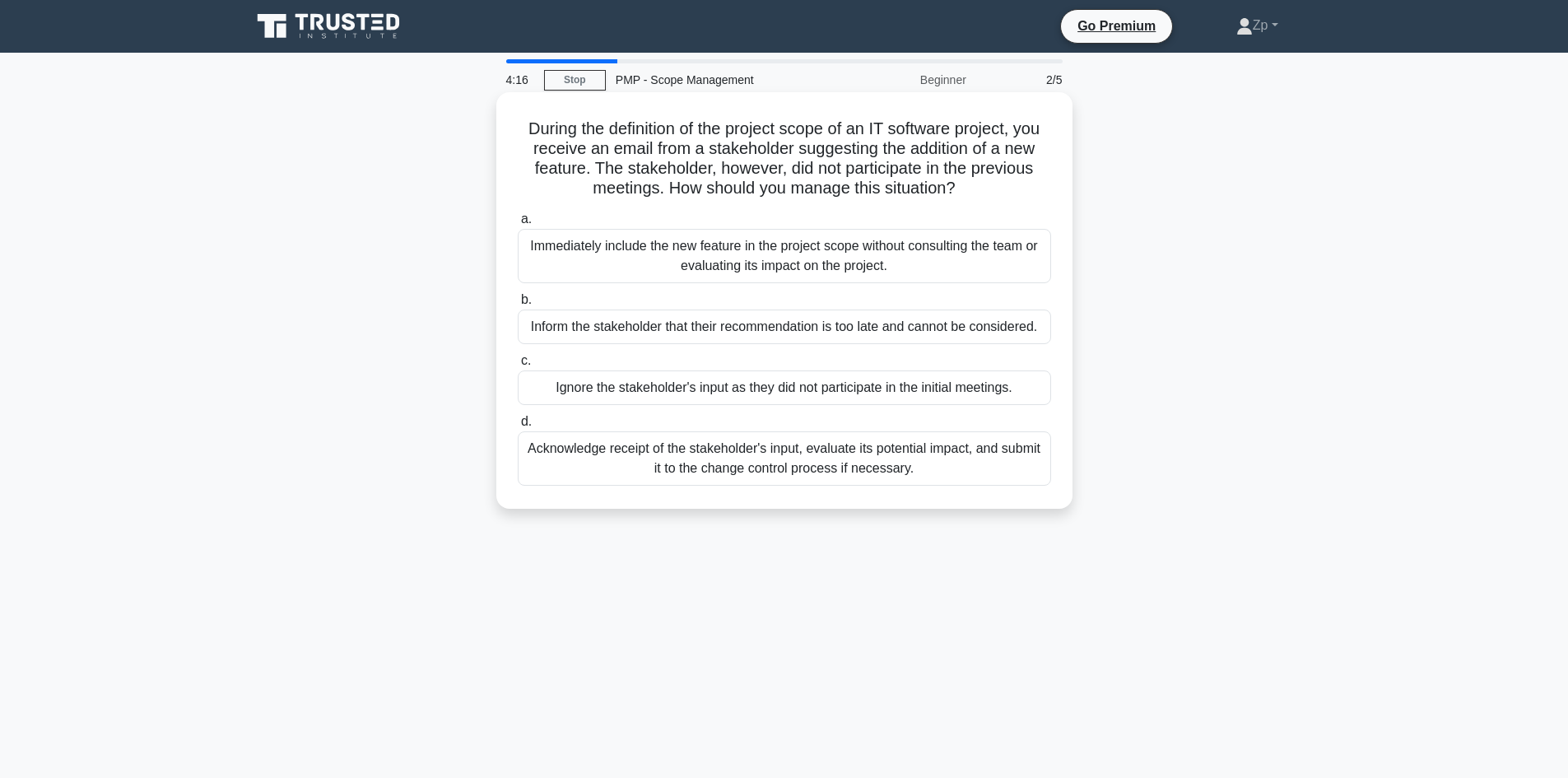
click at [775, 466] on div "Acknowledge receipt of the stakeholder's input, evaluate its potential impact, …" at bounding box center [785, 458] width 533 height 55
click at [518, 427] on input "d. Acknowledge receipt of the stakeholder's input, evaluate its potential impac…" at bounding box center [518, 422] width 0 height 11
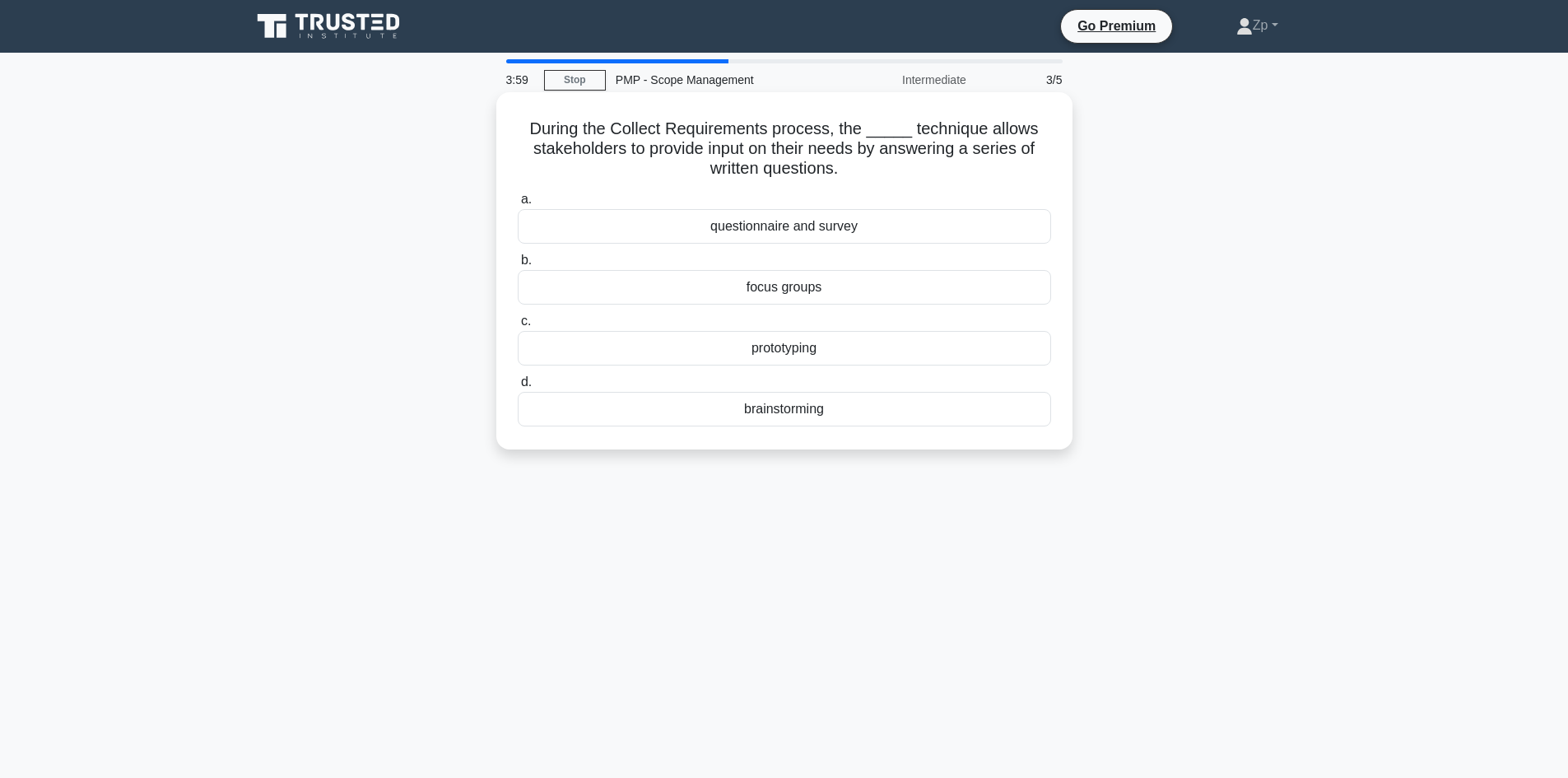
click at [686, 230] on div "questionnaire and survey" at bounding box center [785, 227] width 533 height 35
click at [518, 205] on input "a. questionnaire and survey" at bounding box center [518, 200] width 0 height 11
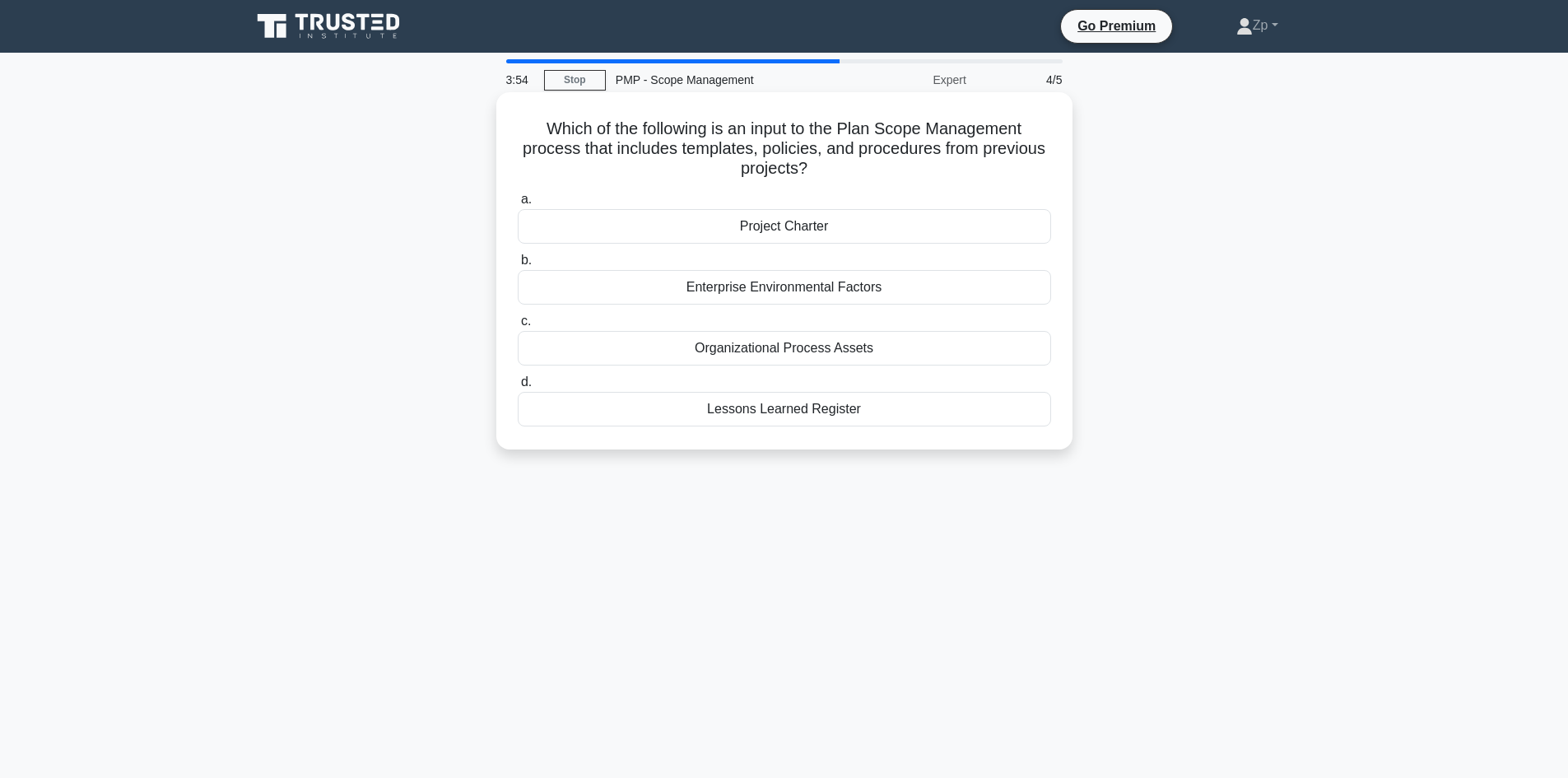
click at [669, 227] on div "Project Charter" at bounding box center [785, 227] width 533 height 35
click at [518, 205] on input "a. Project Charter" at bounding box center [518, 200] width 0 height 11
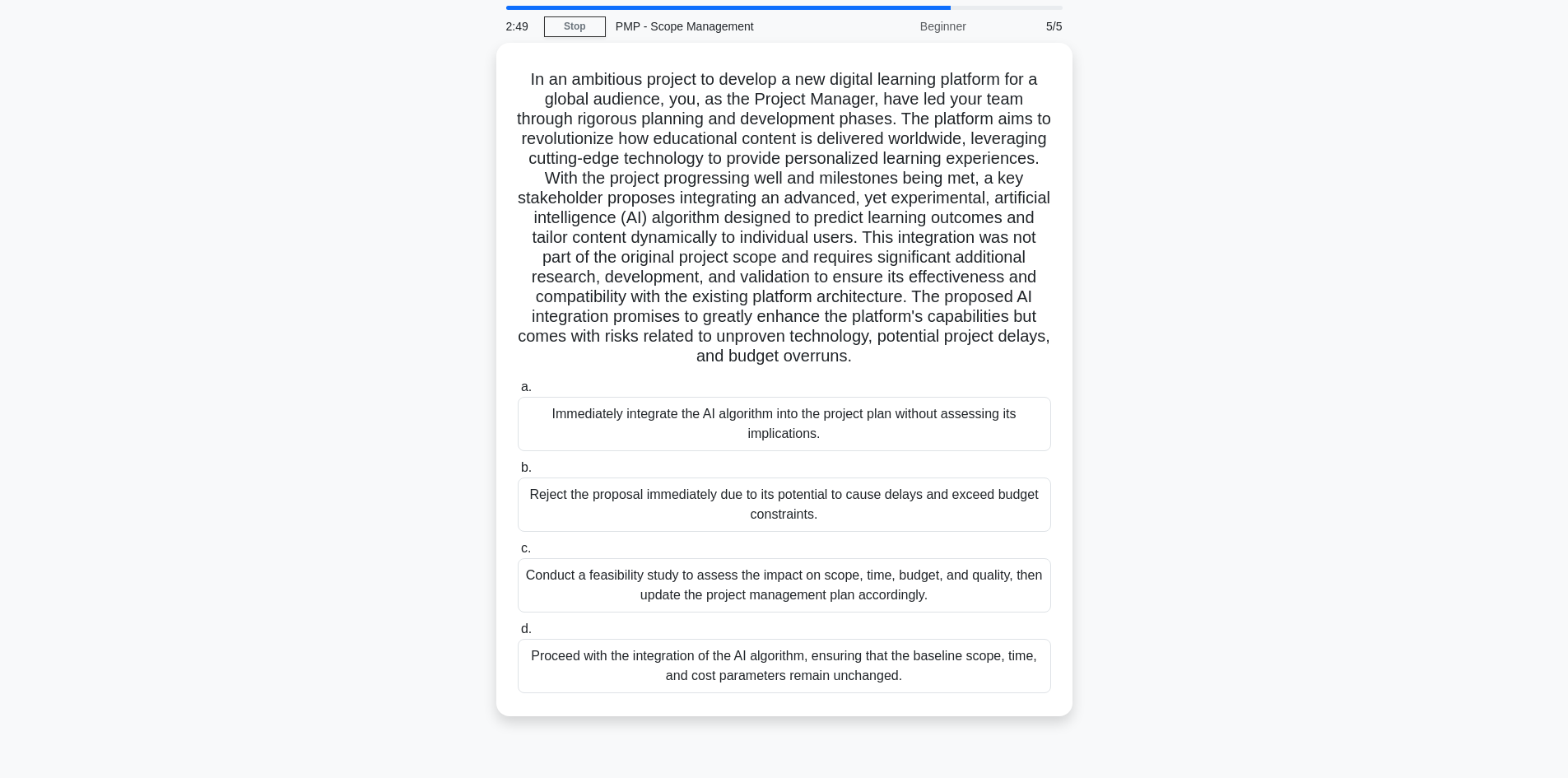
scroll to position [82, 0]
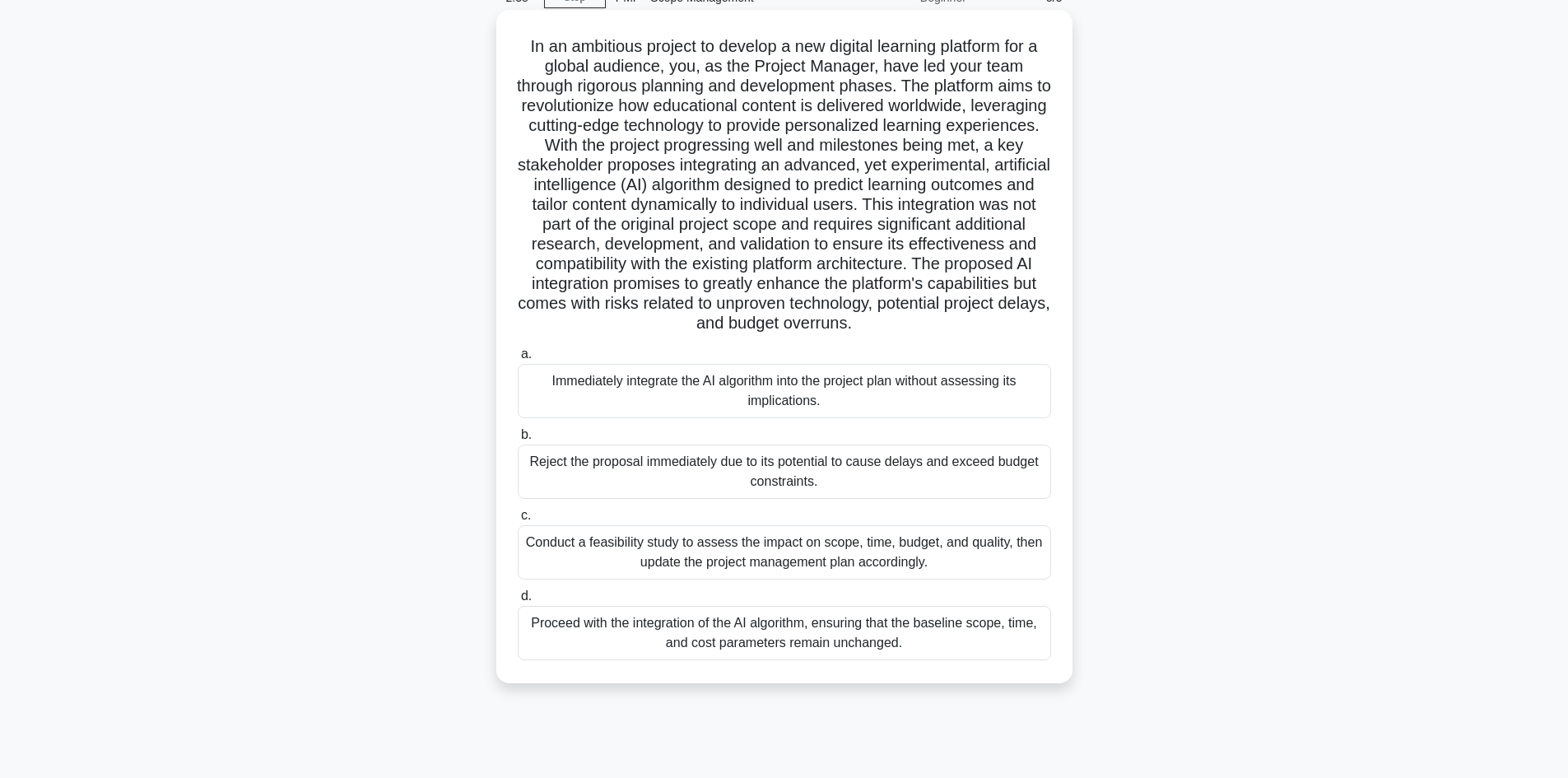
click at [609, 539] on div "Conduct a feasibility study to assess the impact on scope, time, budget, and qu…" at bounding box center [785, 552] width 533 height 55
click at [518, 521] on input "c. Conduct a feasibility study to assess the impact on scope, time, budget, and…" at bounding box center [518, 516] width 0 height 11
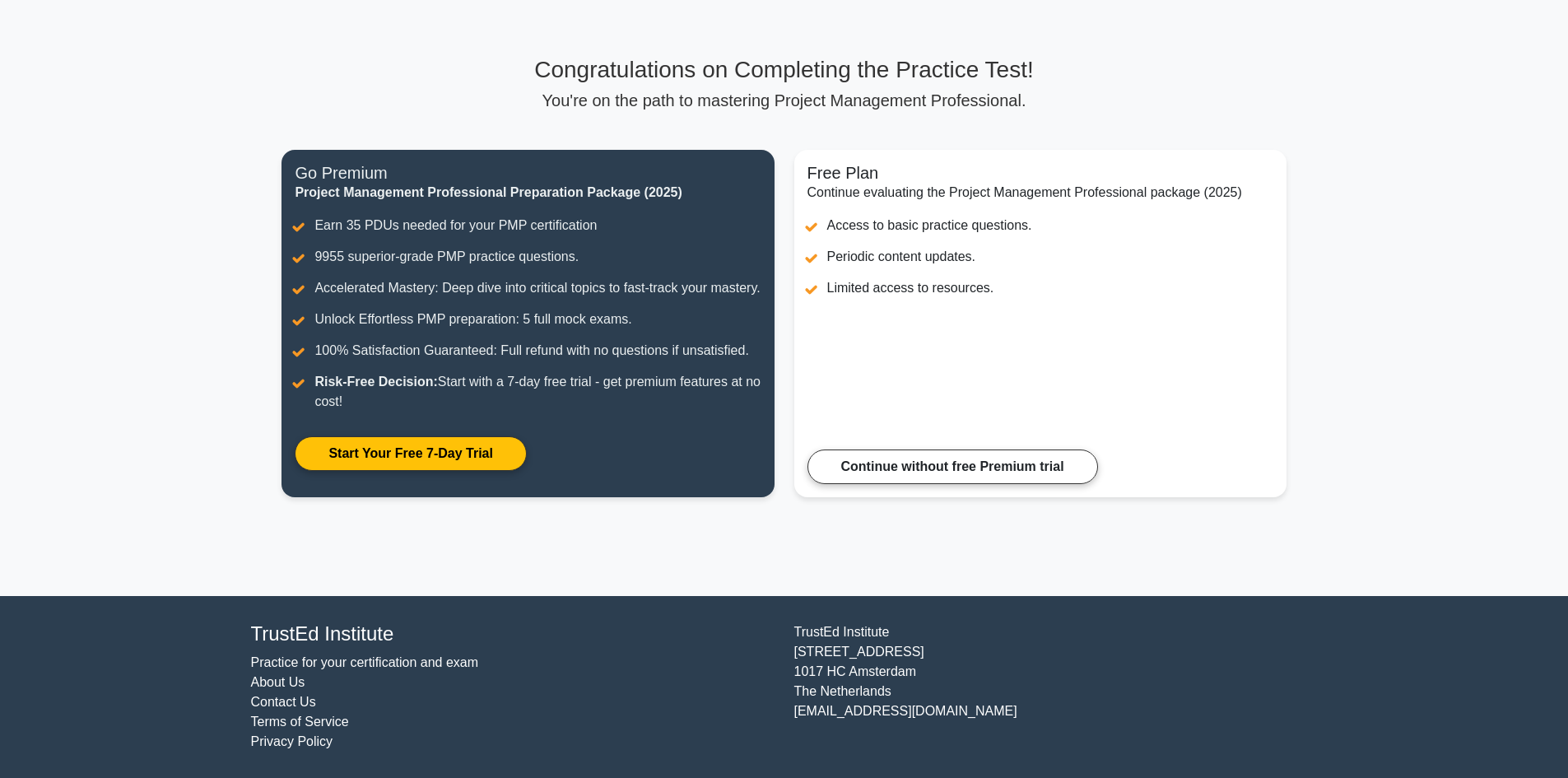
scroll to position [96, 0]
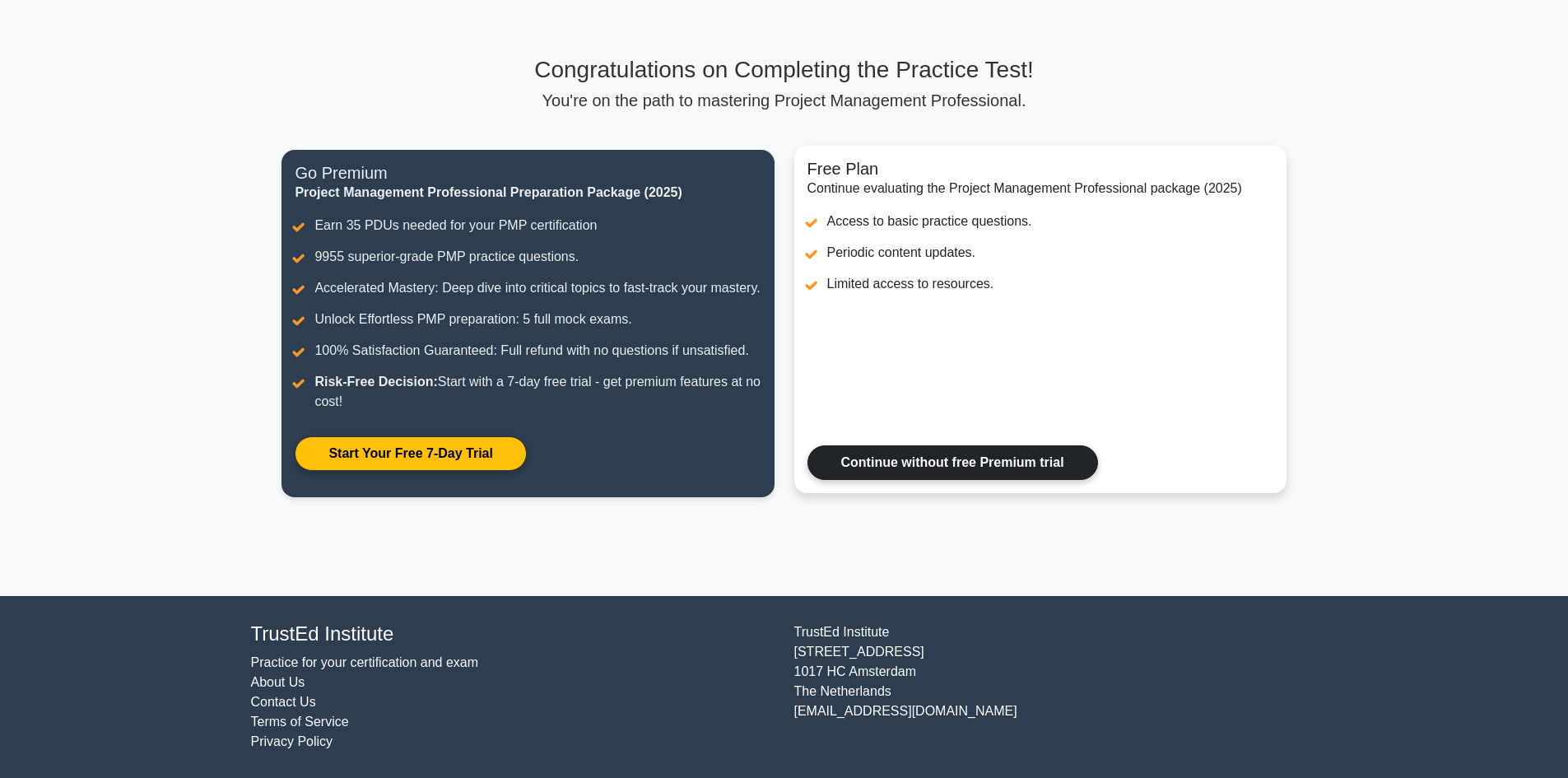
click at [891, 467] on link "Continue without free Premium trial" at bounding box center [952, 463] width 291 height 35
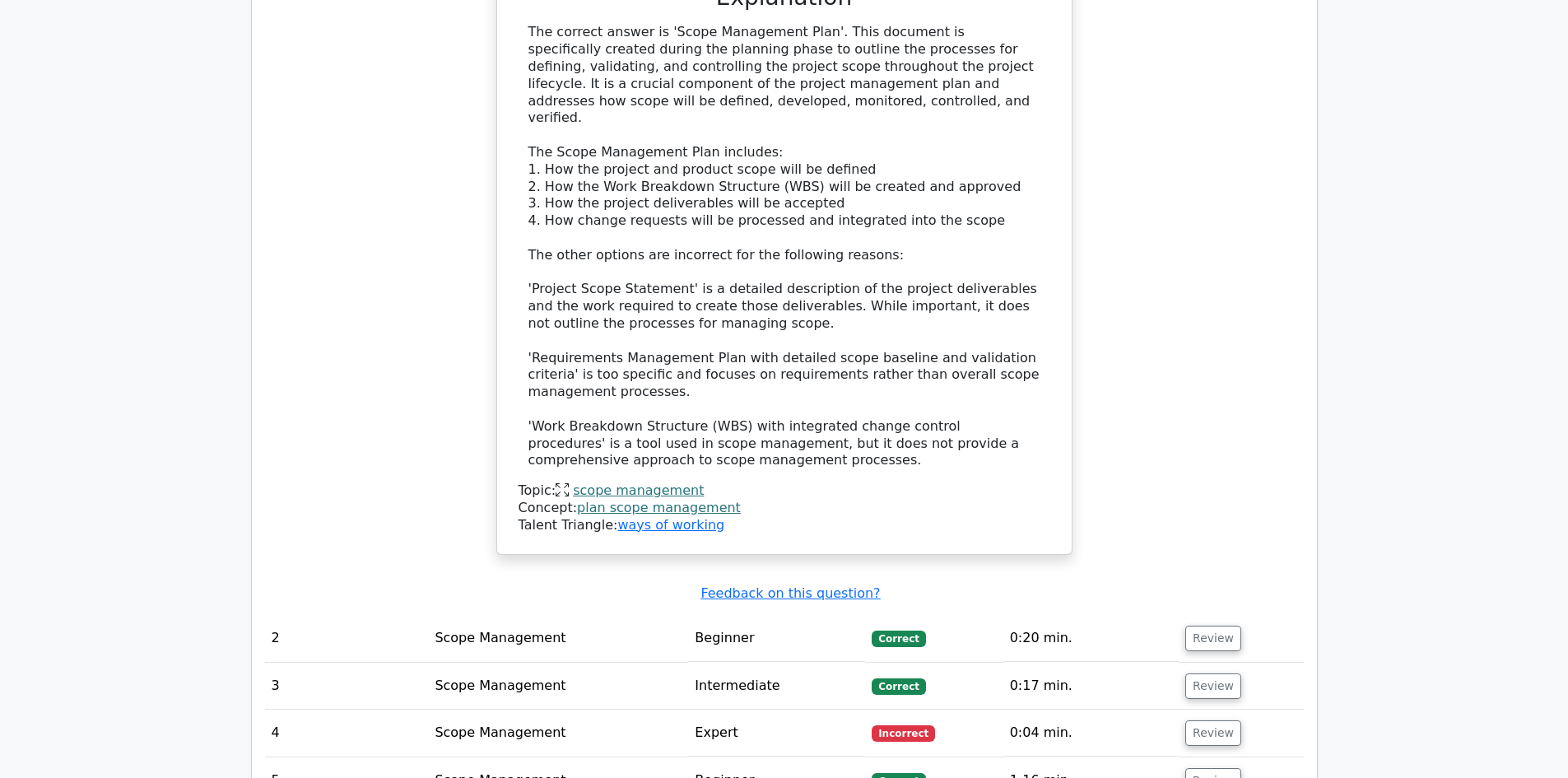
scroll to position [1811, 0]
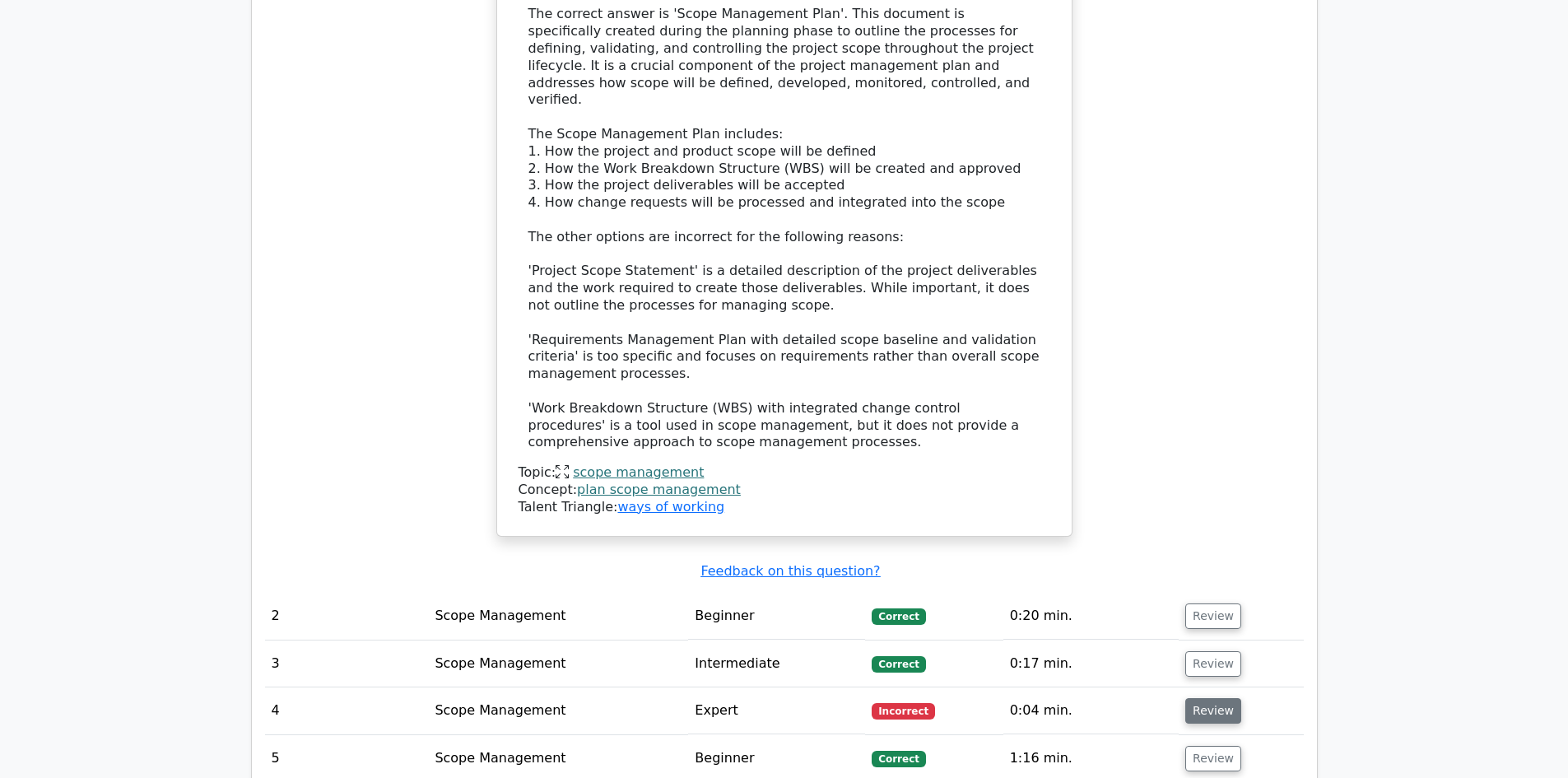
click at [1195, 698] on button "Review" at bounding box center [1213, 711] width 56 height 26
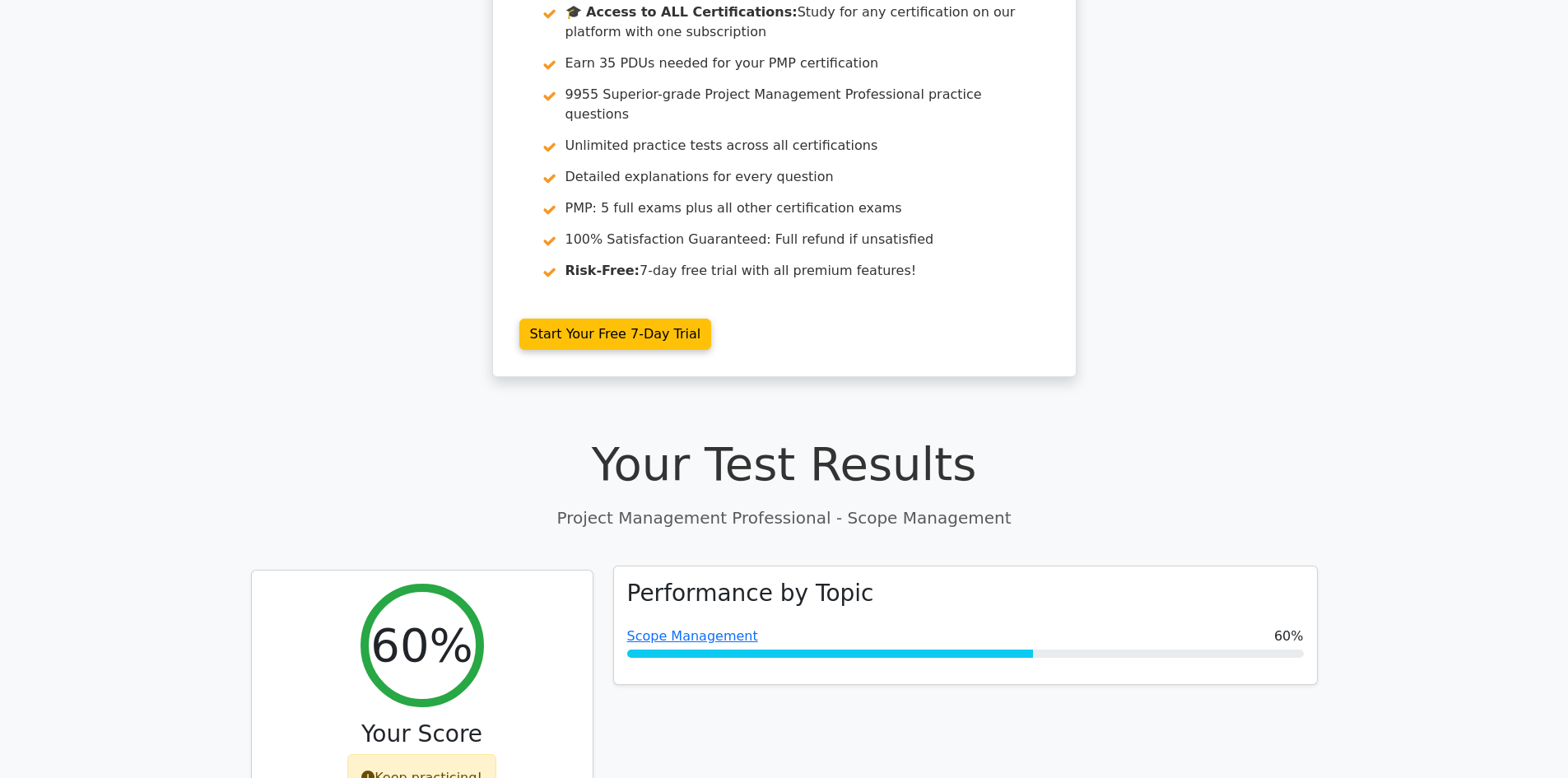
scroll to position [0, 0]
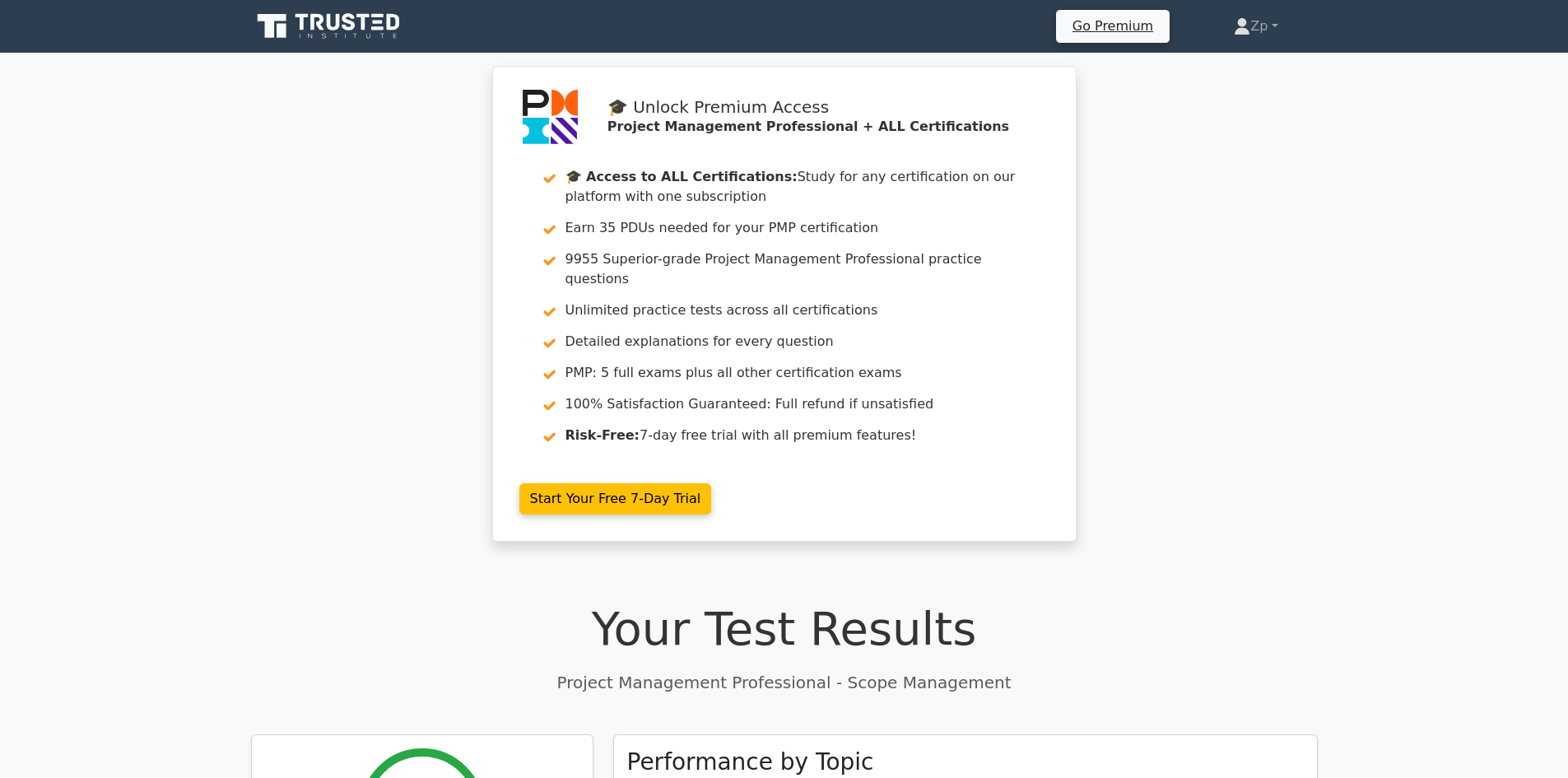
click at [316, 24] on icon at bounding box center [330, 26] width 158 height 31
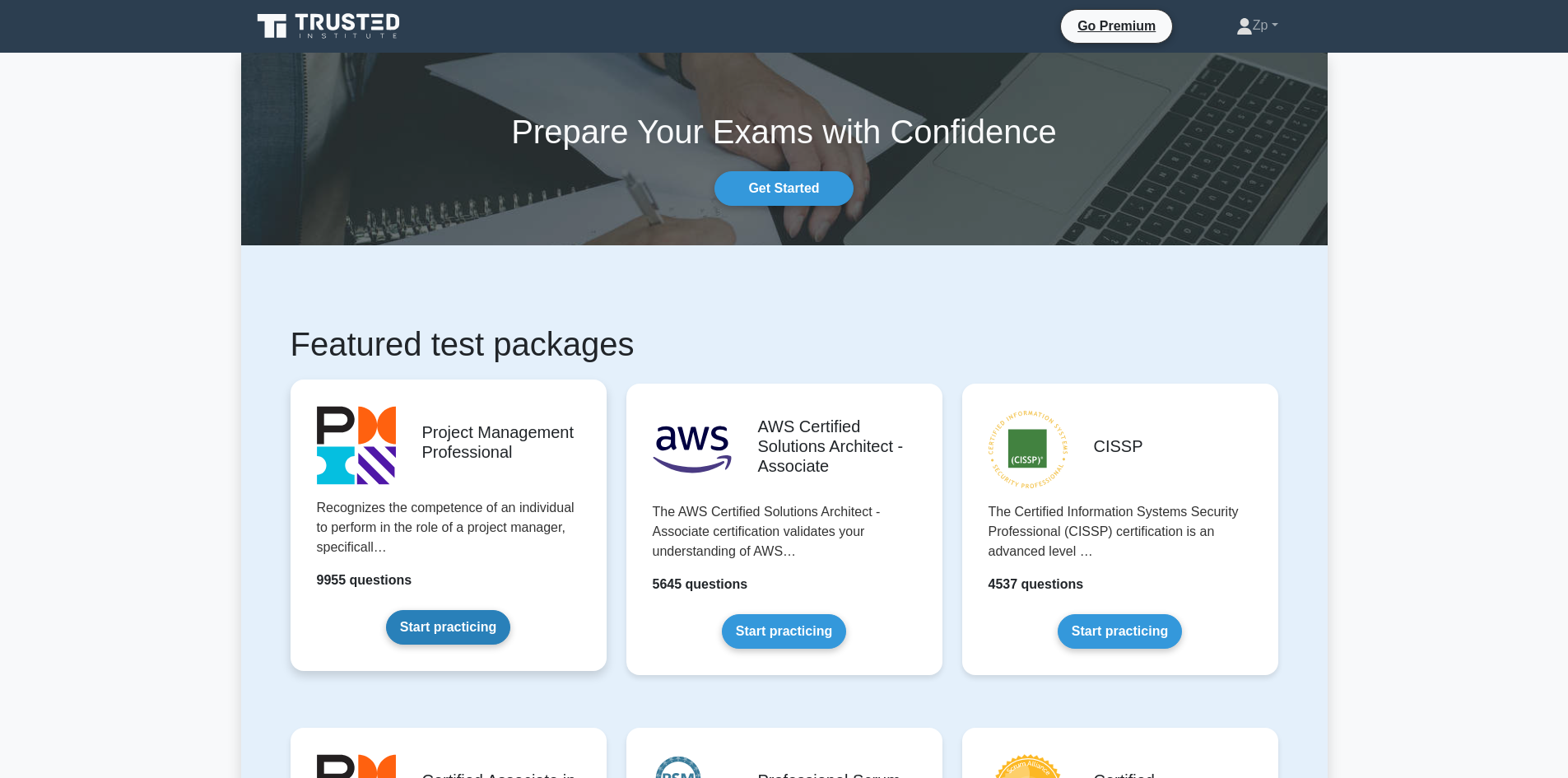
click at [436, 622] on link "Start practicing" at bounding box center [447, 628] width 124 height 35
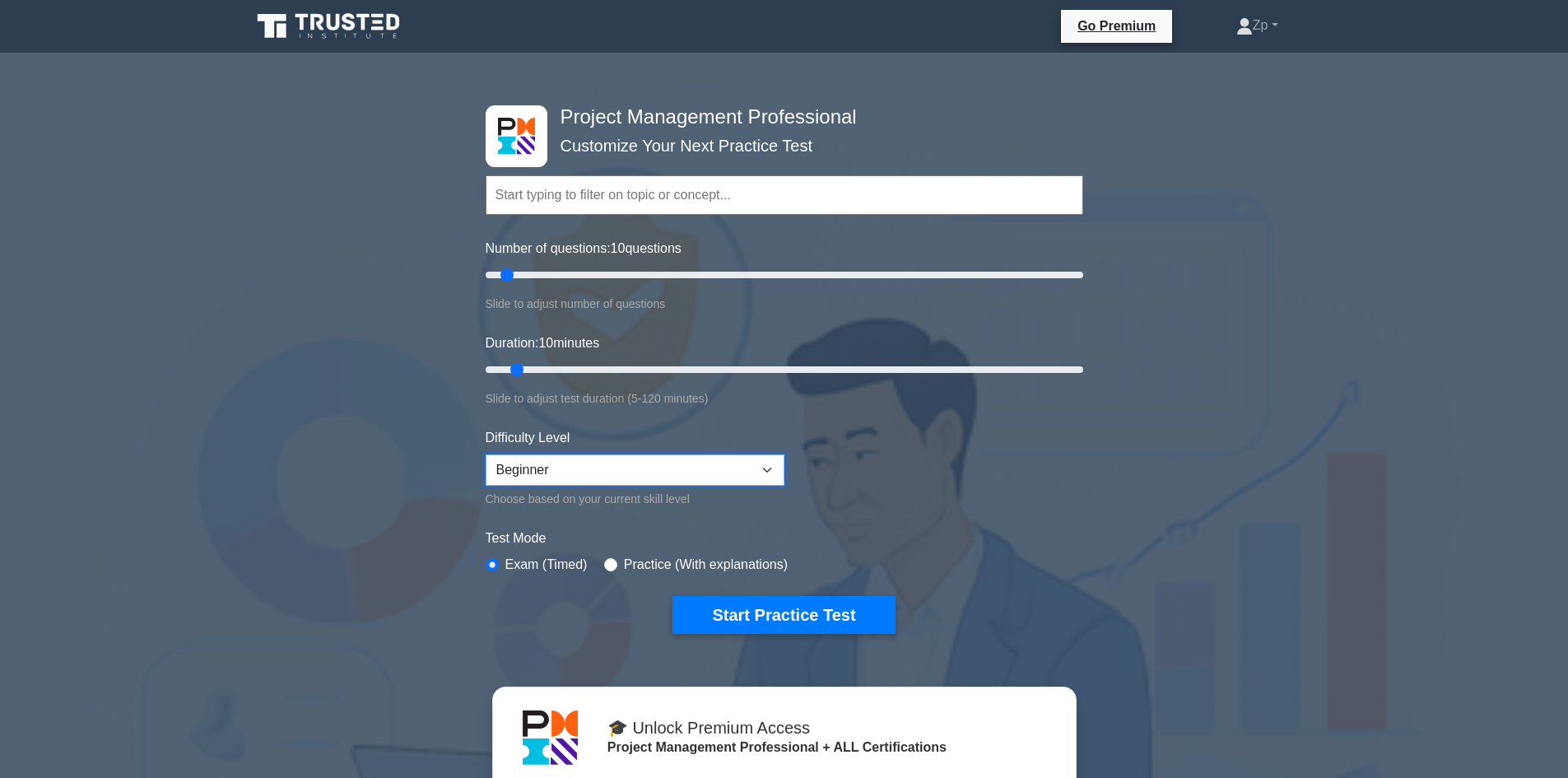
click at [634, 466] on select "Beginner Intermediate Expert" at bounding box center [635, 470] width 299 height 31
select select "expert"
click at [486, 455] on select "Beginner Intermediate Expert" at bounding box center [635, 470] width 299 height 31
click at [339, 434] on div "Project Management Professional Customize Your Next Practice Test Topics Scope …" at bounding box center [784, 616] width 1568 height 1100
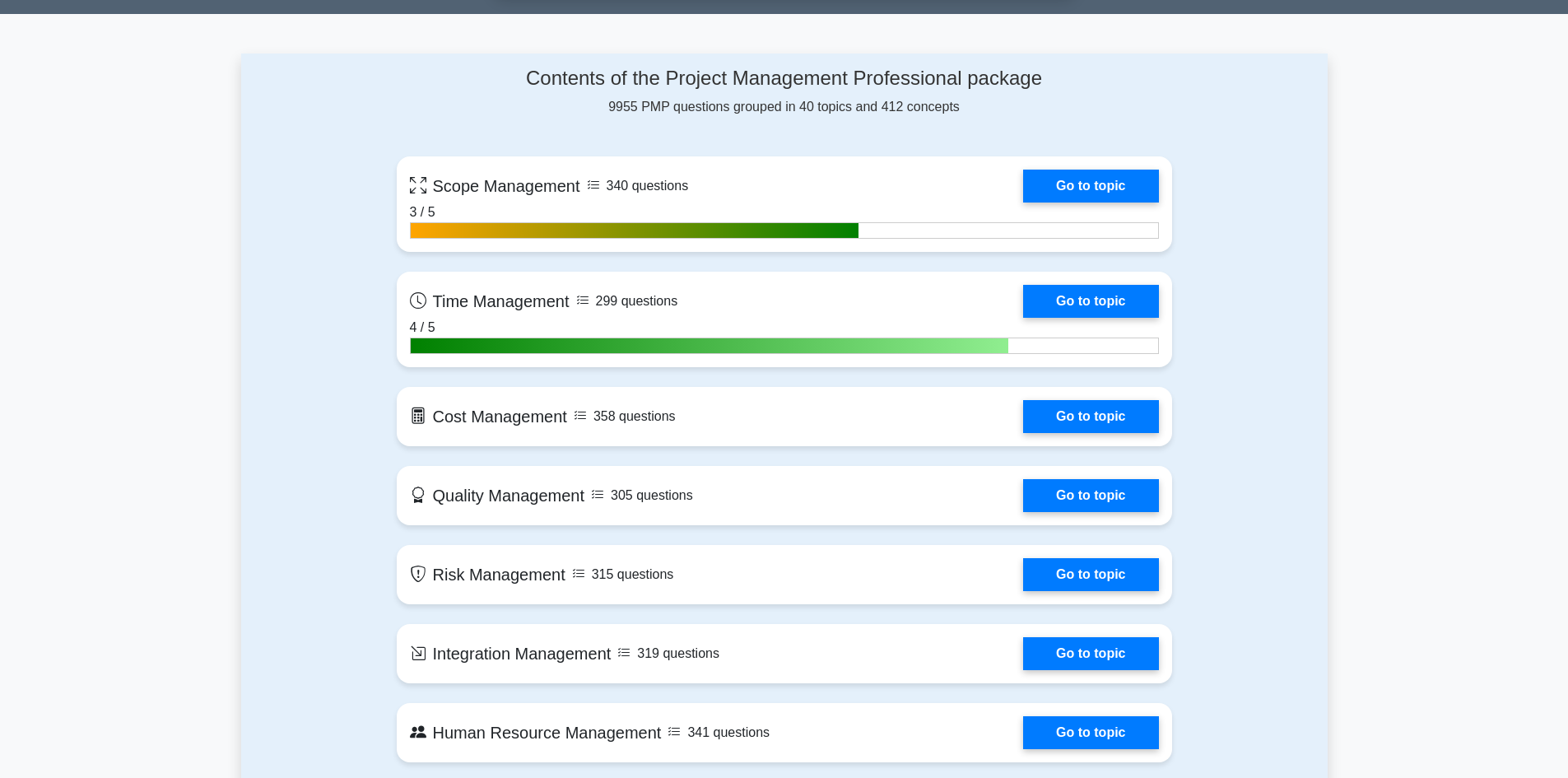
scroll to position [1153, 0]
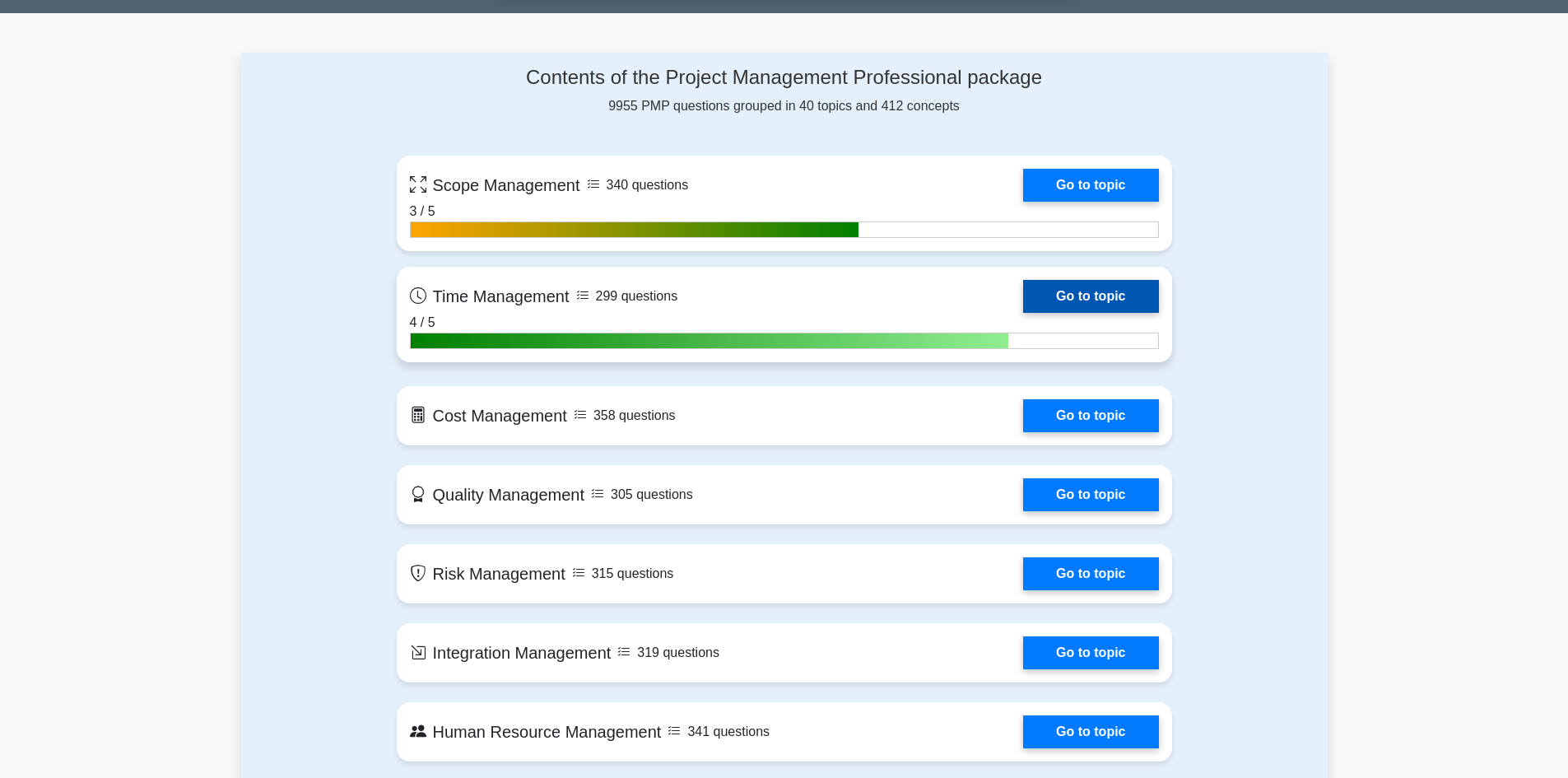
click at [1117, 289] on link "Go to topic" at bounding box center [1090, 296] width 135 height 33
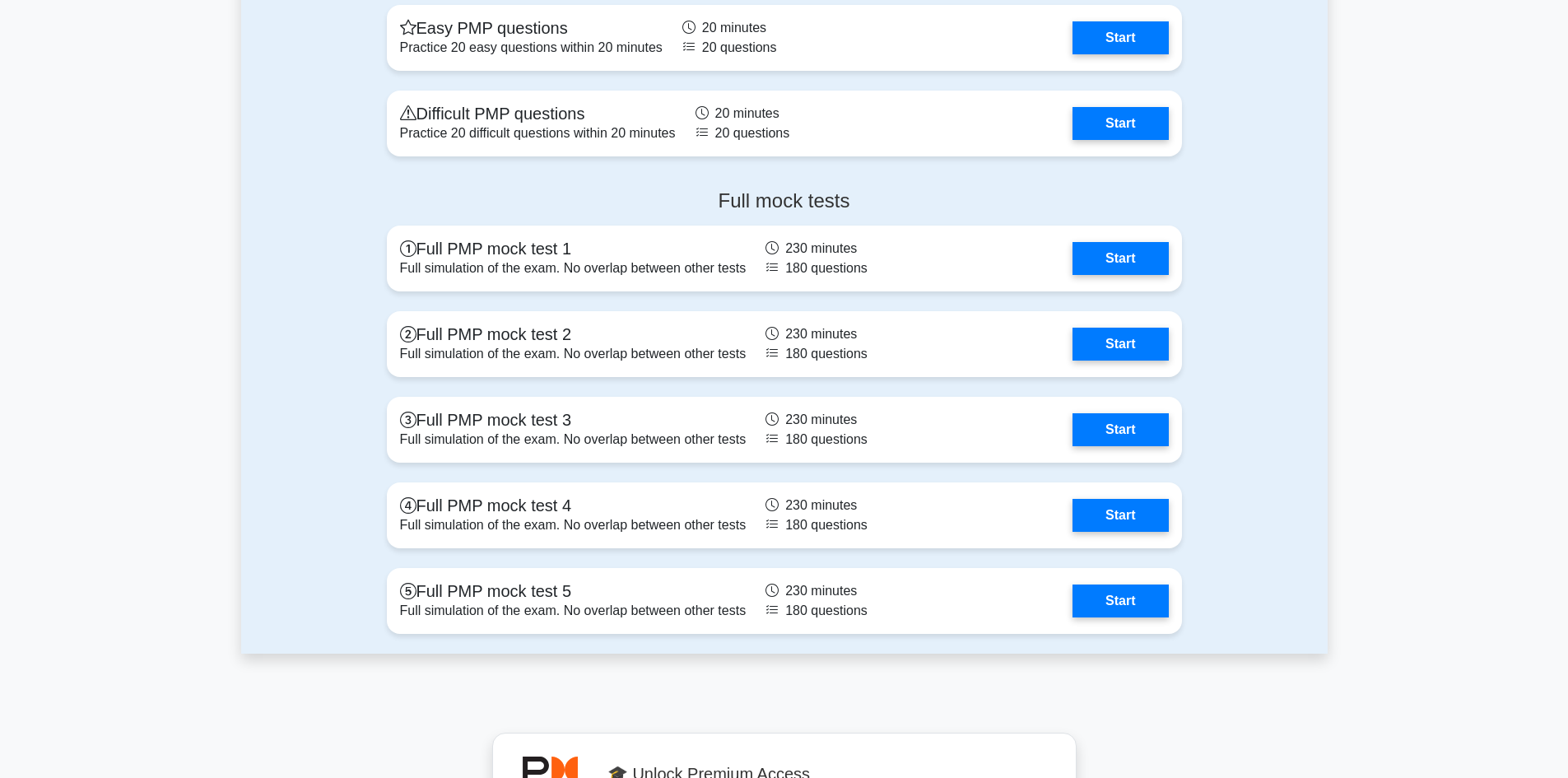
scroll to position [5106, 0]
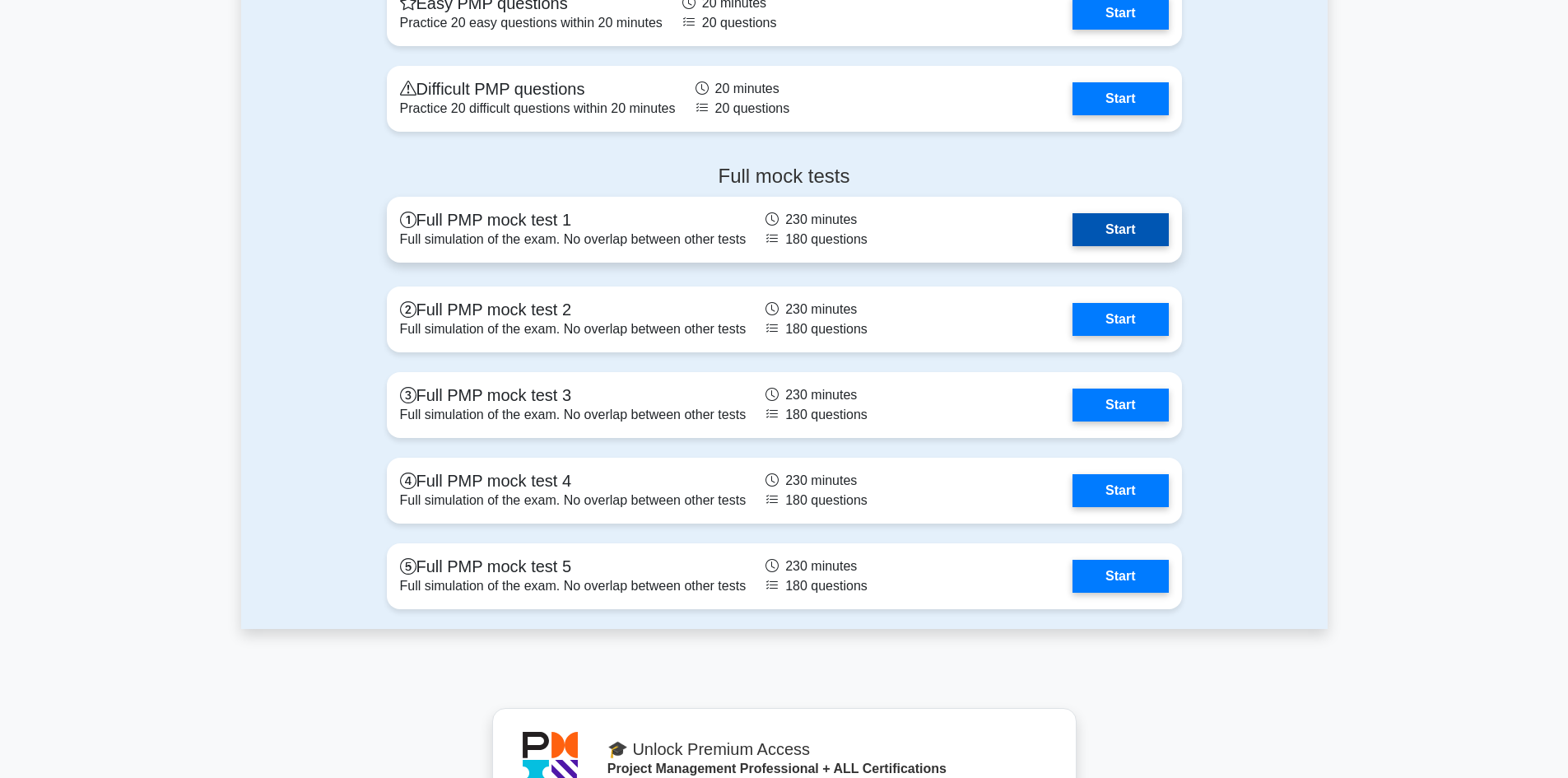
click at [1072, 244] on link "Start" at bounding box center [1120, 229] width 96 height 33
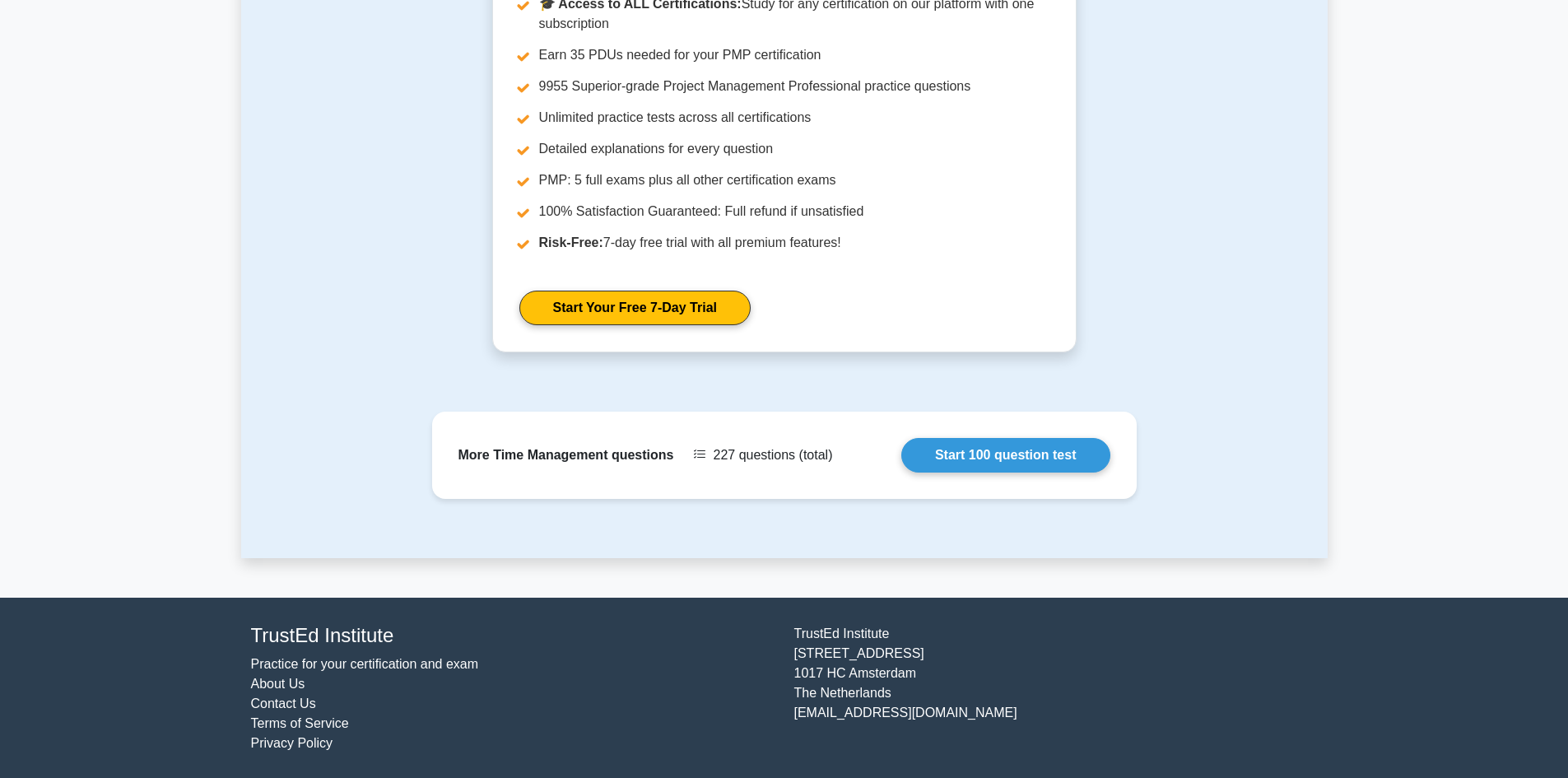
scroll to position [1405, 0]
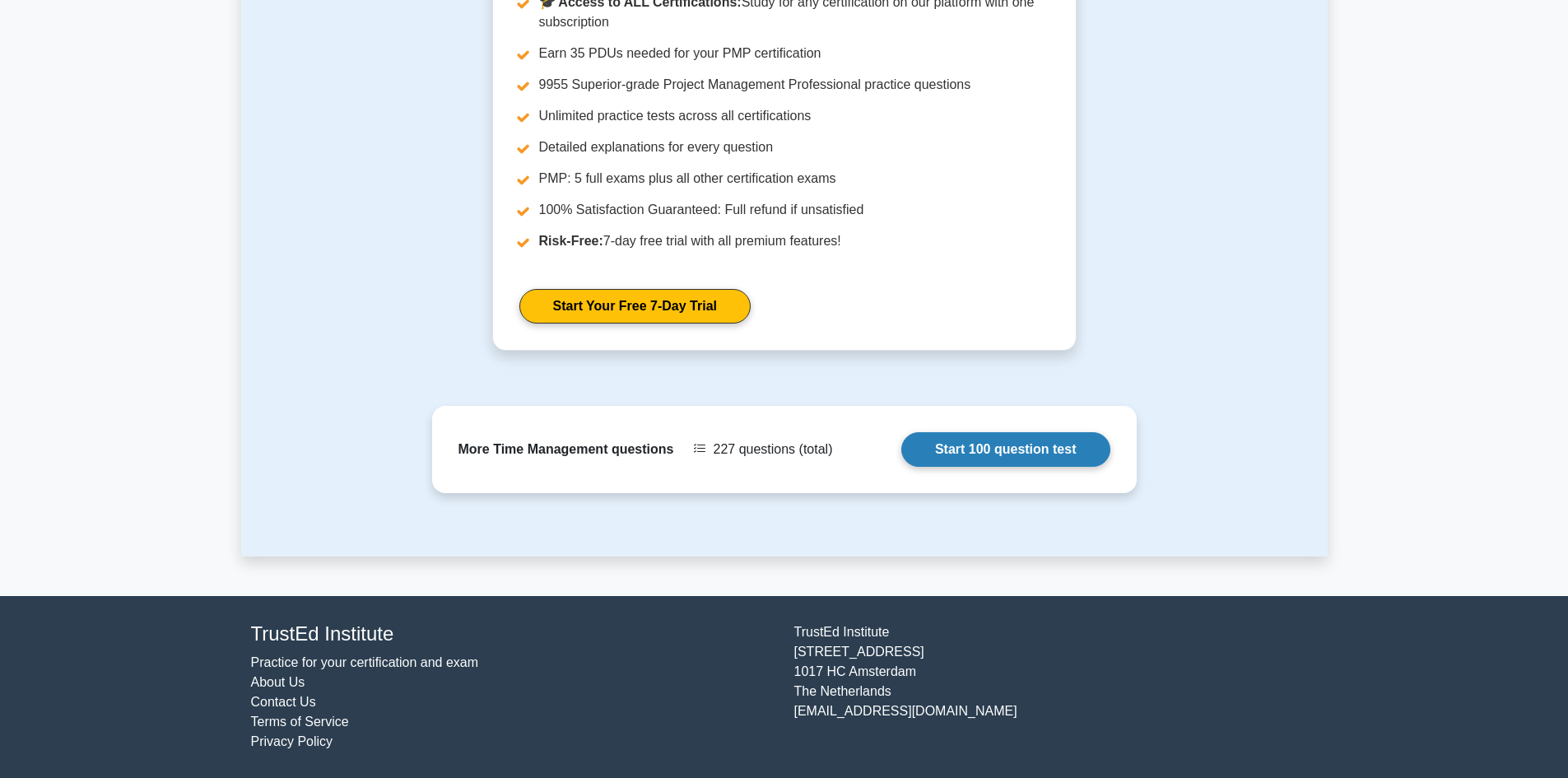
click at [1011, 457] on link "Start 100 question test" at bounding box center [1006, 449] width 209 height 35
